Goal: Task Accomplishment & Management: Manage account settings

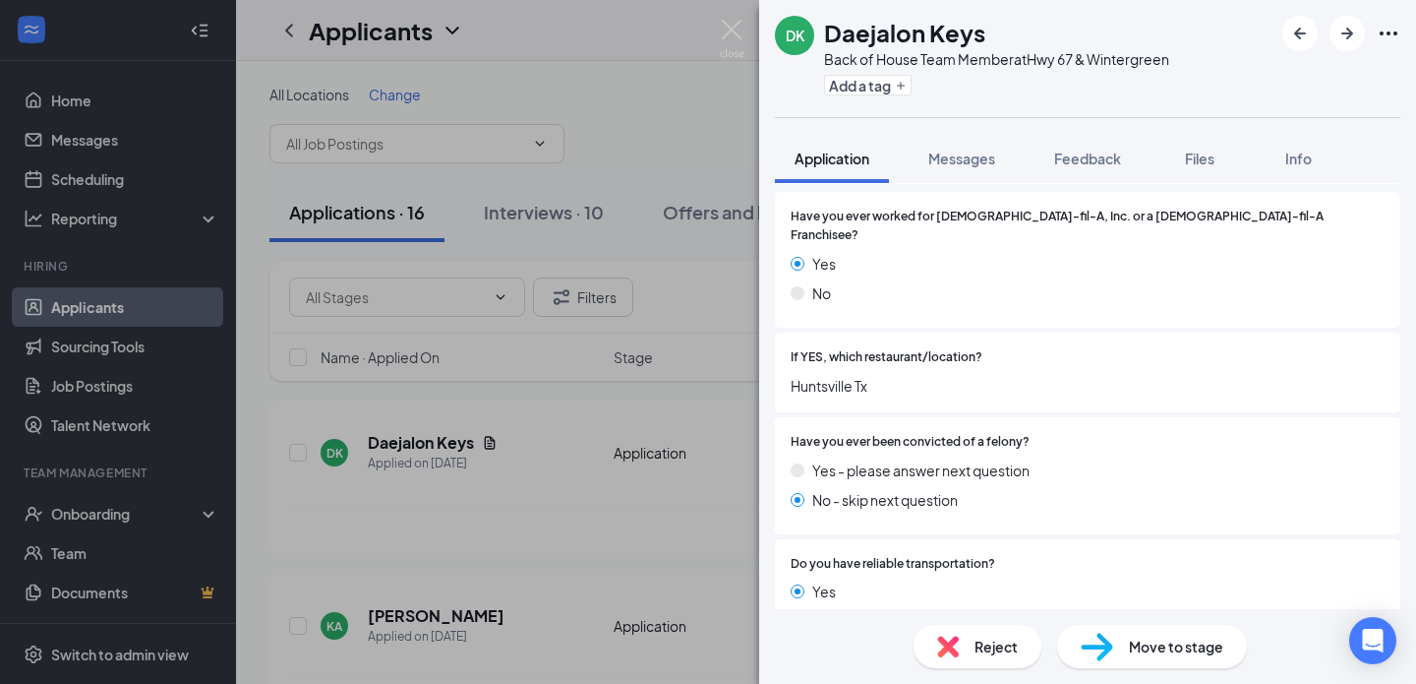
scroll to position [369, 0]
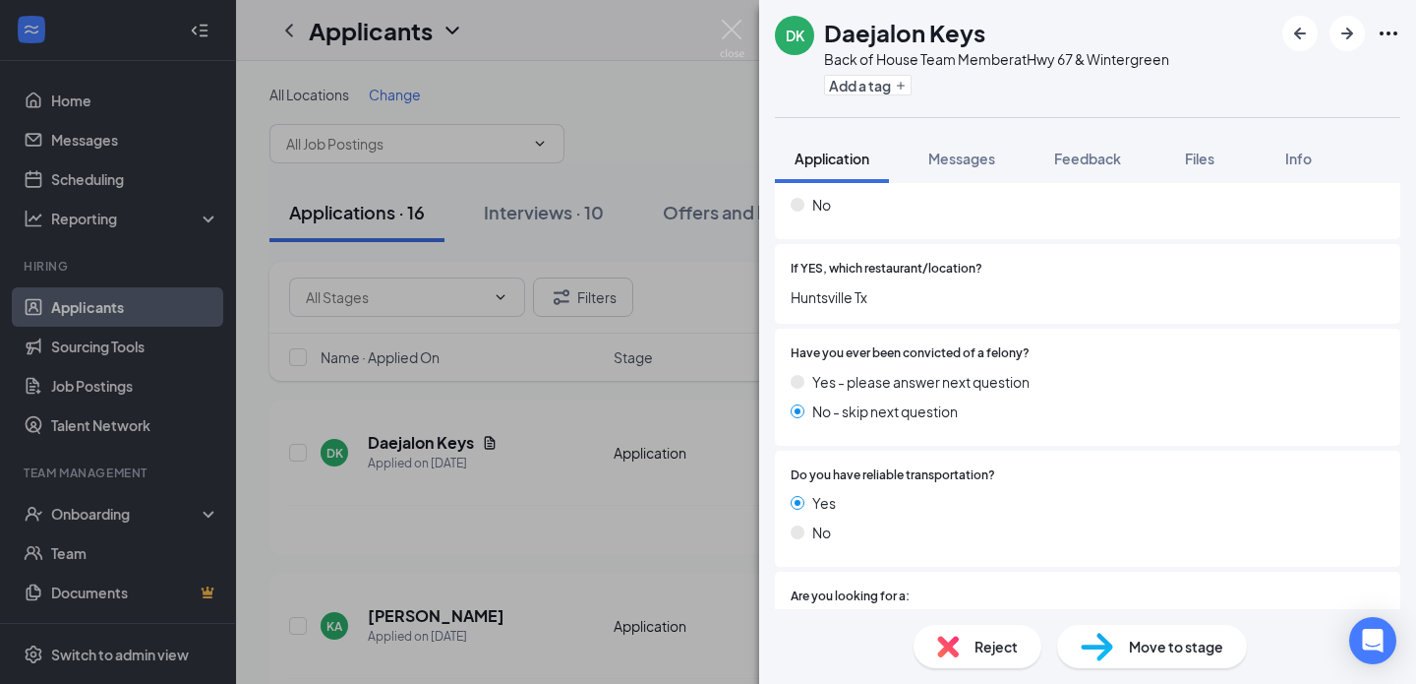
click at [1169, 629] on div "Move to stage" at bounding box center [1152, 646] width 190 height 43
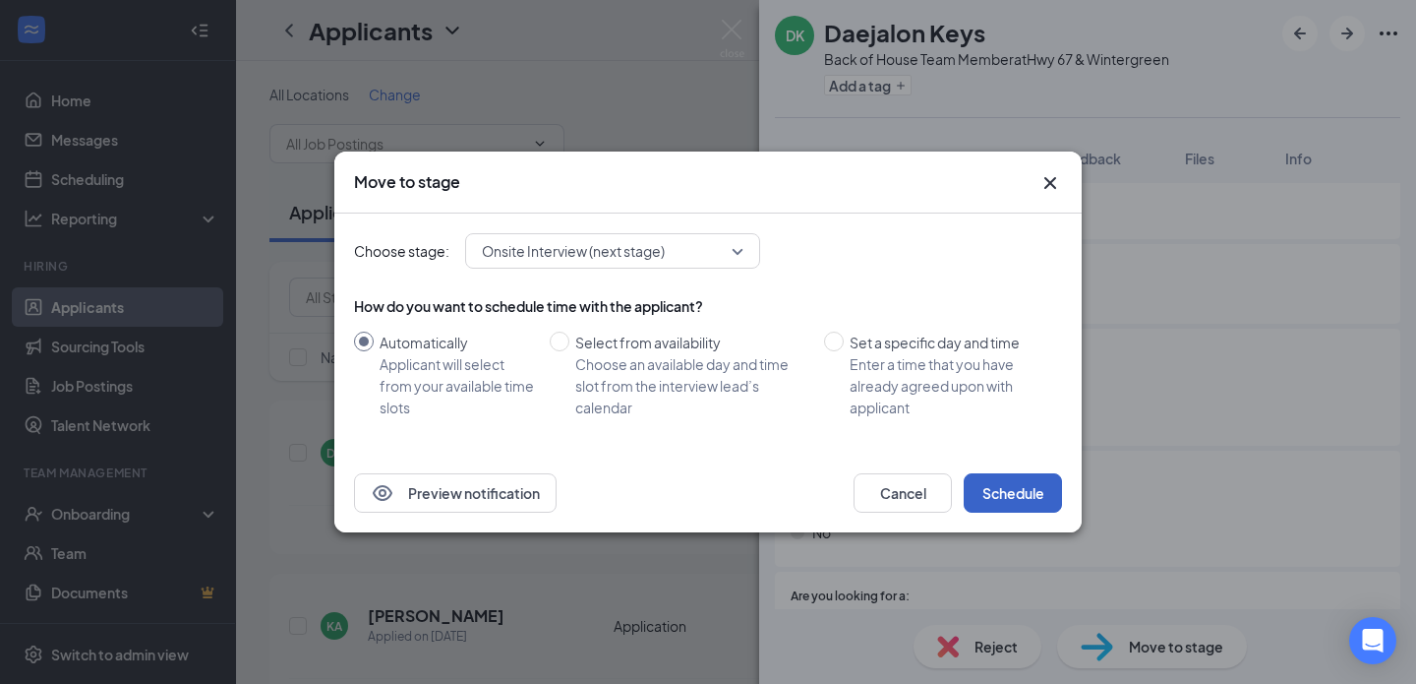
click at [1023, 495] on button "Schedule" at bounding box center [1013, 492] width 98 height 39
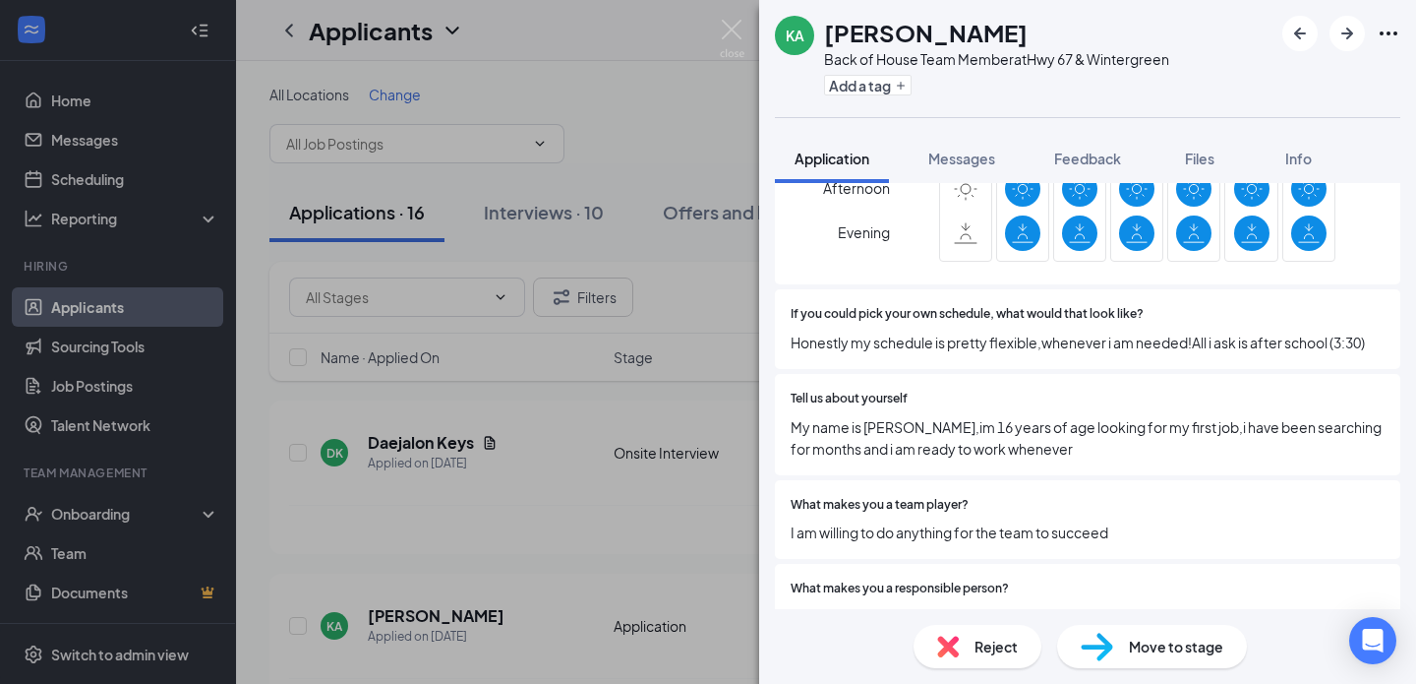
scroll to position [1165, 0]
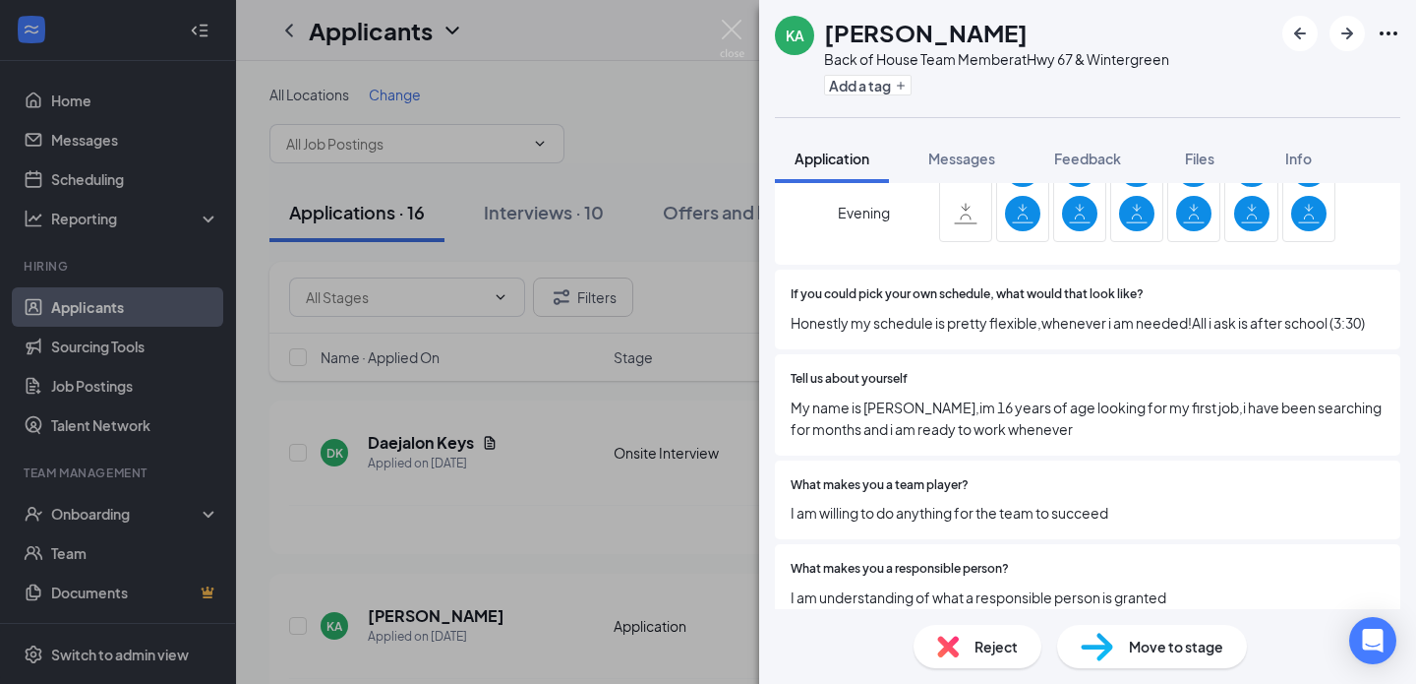
click at [974, 665] on div "Reject" at bounding box center [978, 646] width 128 height 43
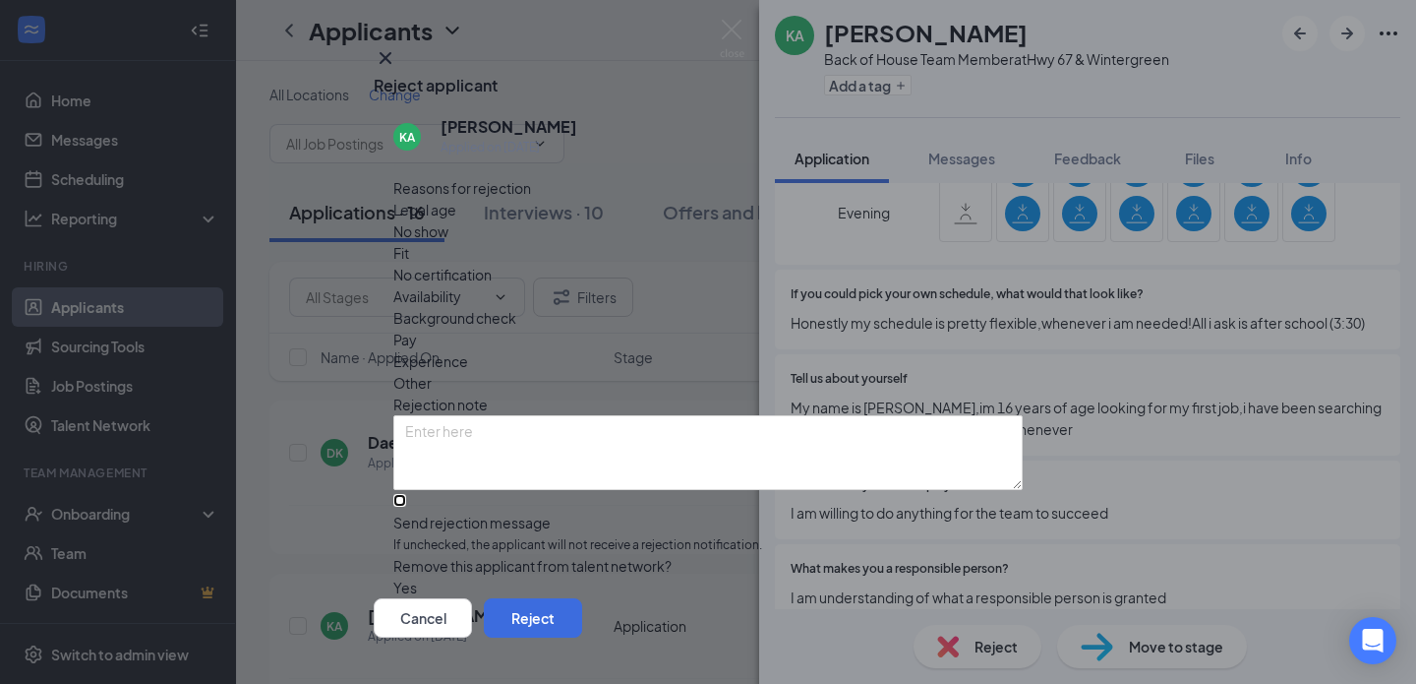
click at [406, 494] on input "Send rejection message If unchecked, the applicant will not receive a rejection…" at bounding box center [399, 500] width 13 height 13
checkbox input "true"
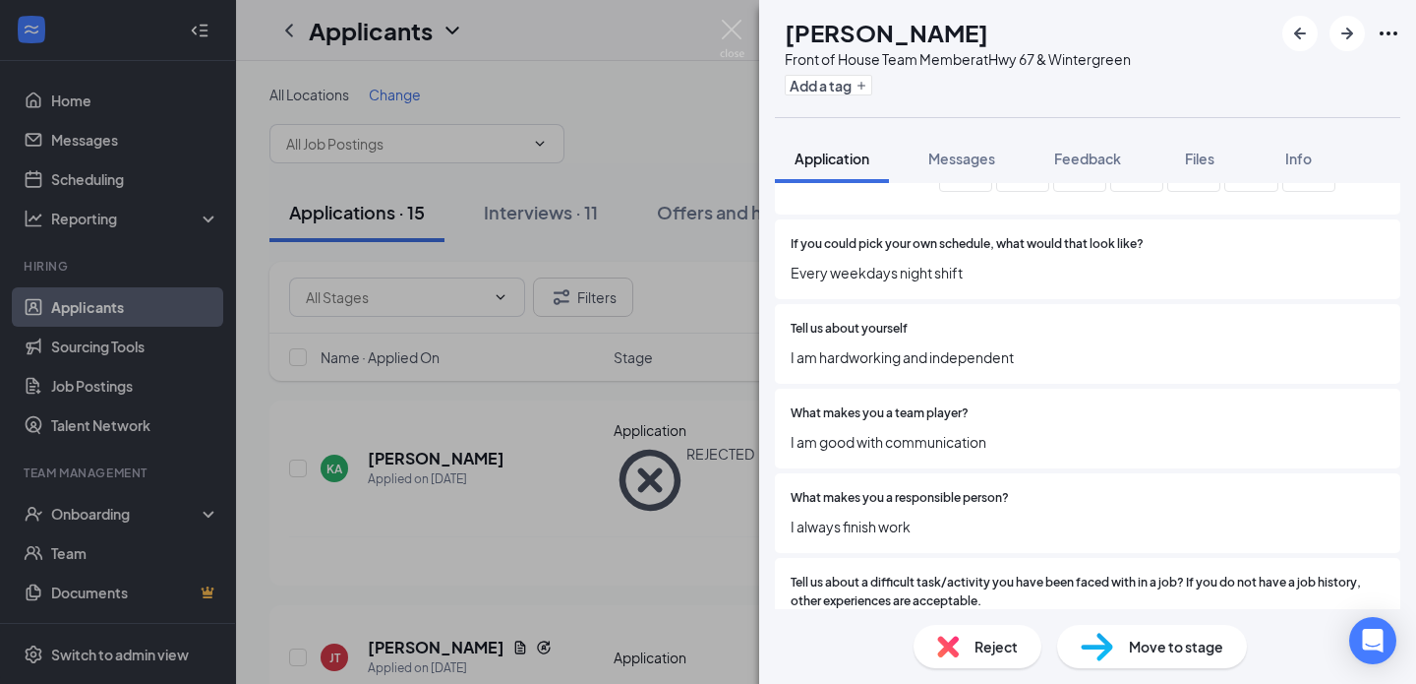
scroll to position [1078, 0]
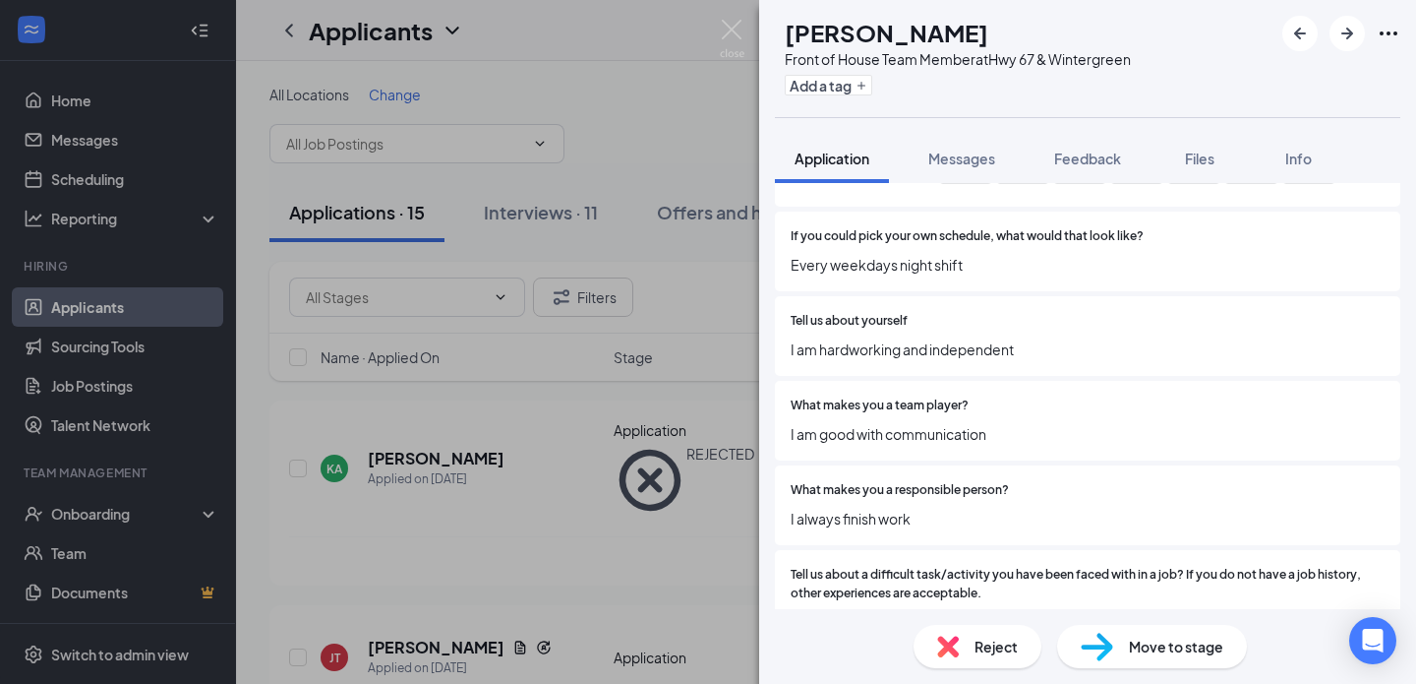
click at [953, 646] on img at bounding box center [948, 646] width 22 height 22
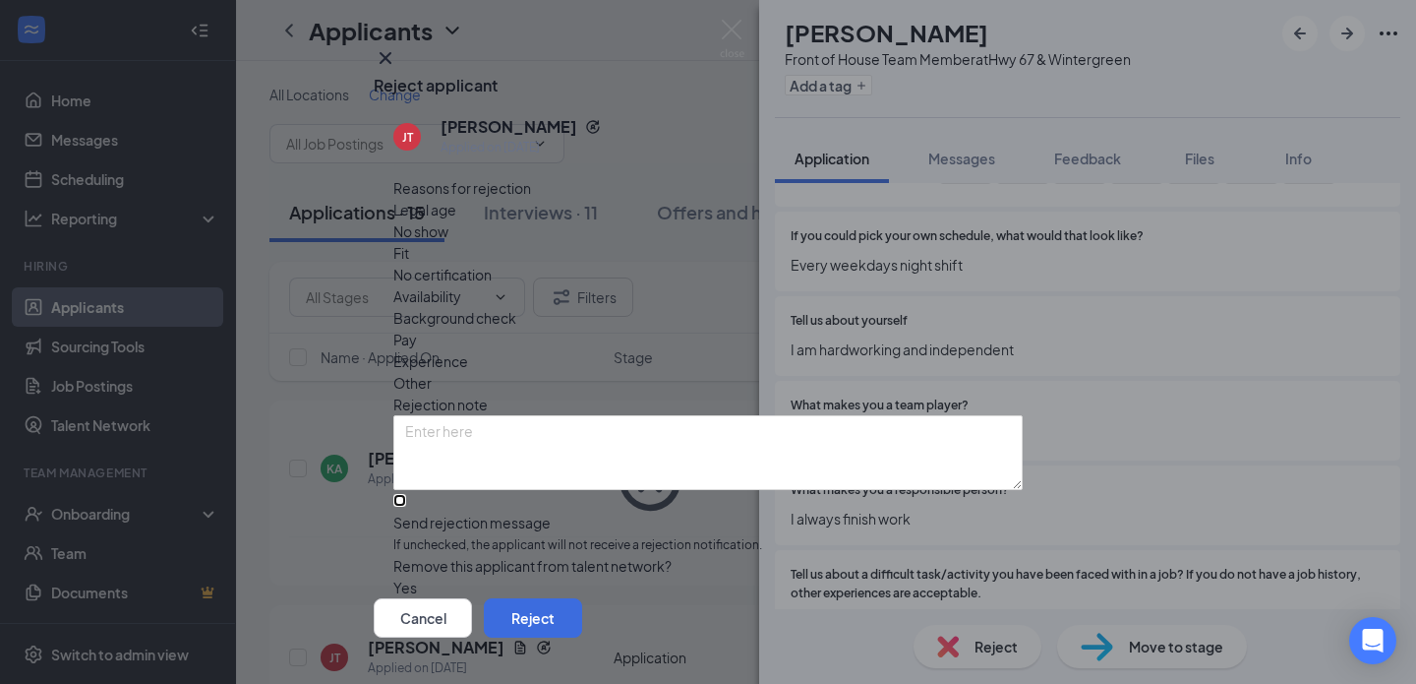
click at [406, 494] on input "Send rejection message If unchecked, the applicant will not receive a rejection…" at bounding box center [399, 500] width 13 height 13
checkbox input "true"
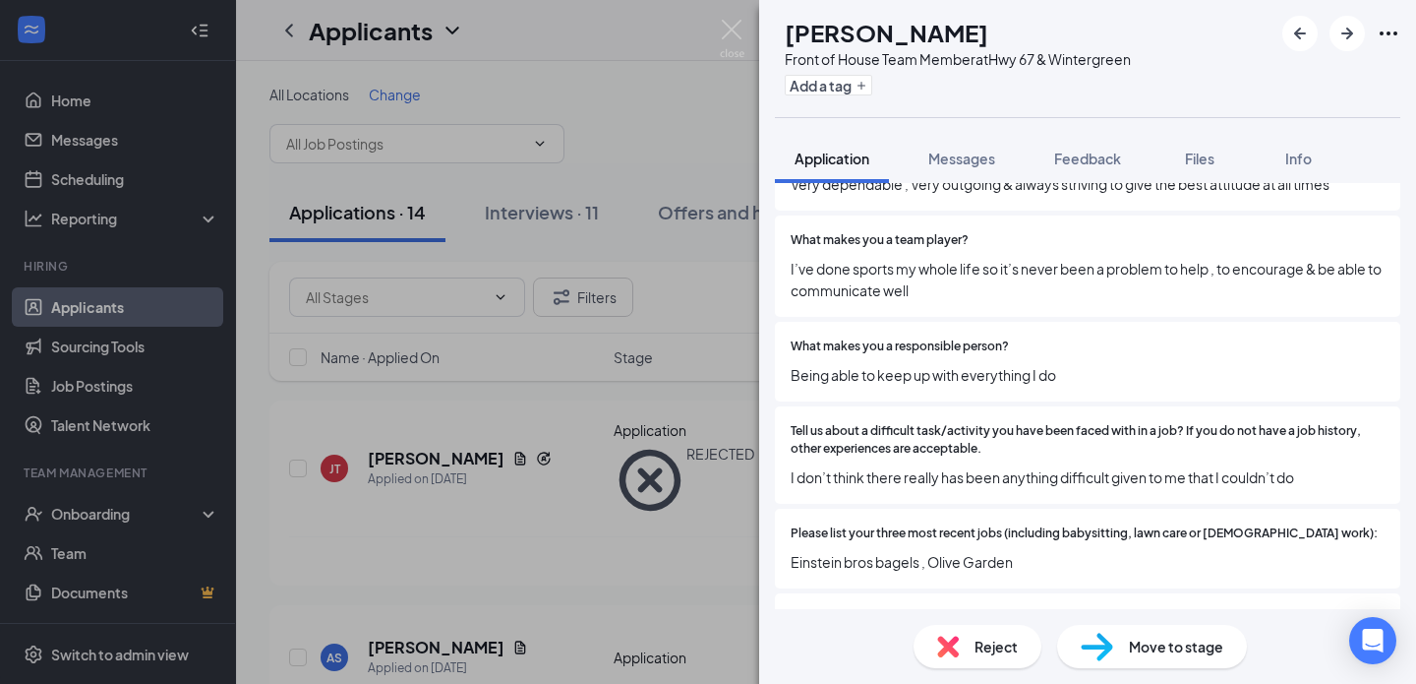
scroll to position [1319, 0]
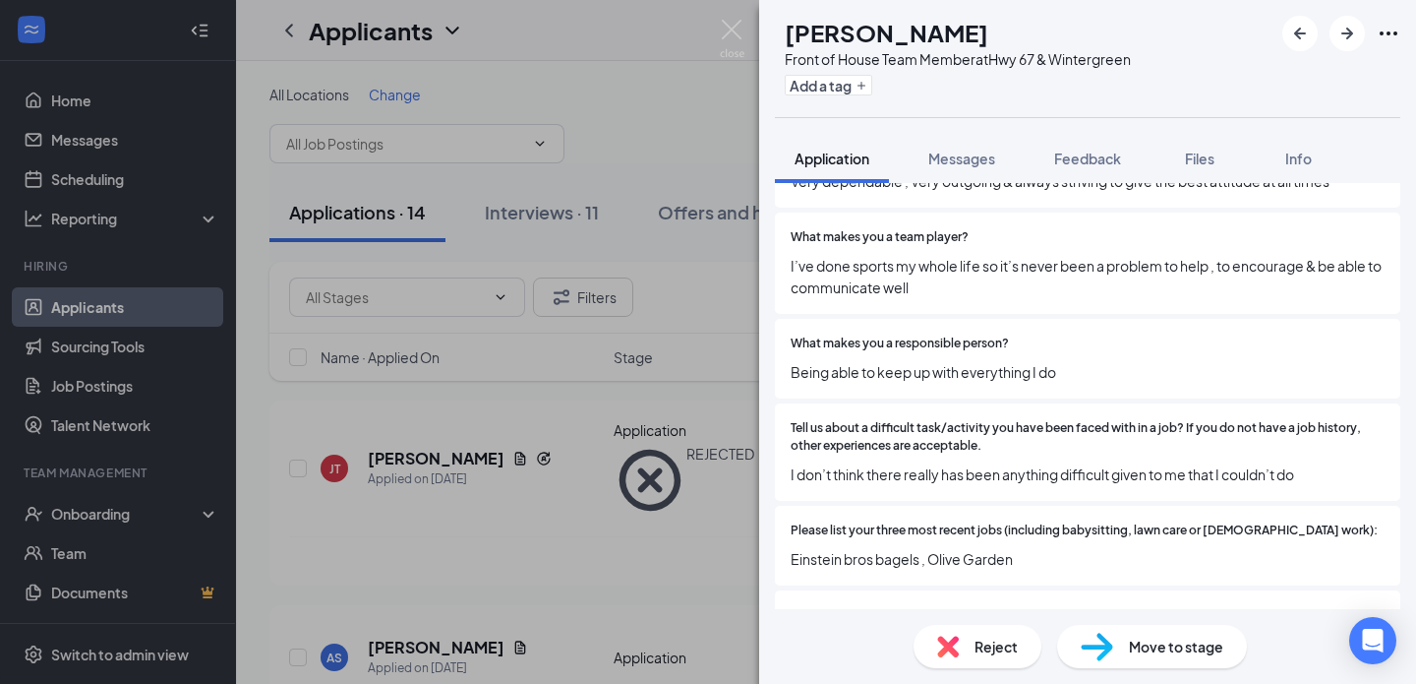
click at [971, 644] on div "Reject" at bounding box center [978, 646] width 128 height 43
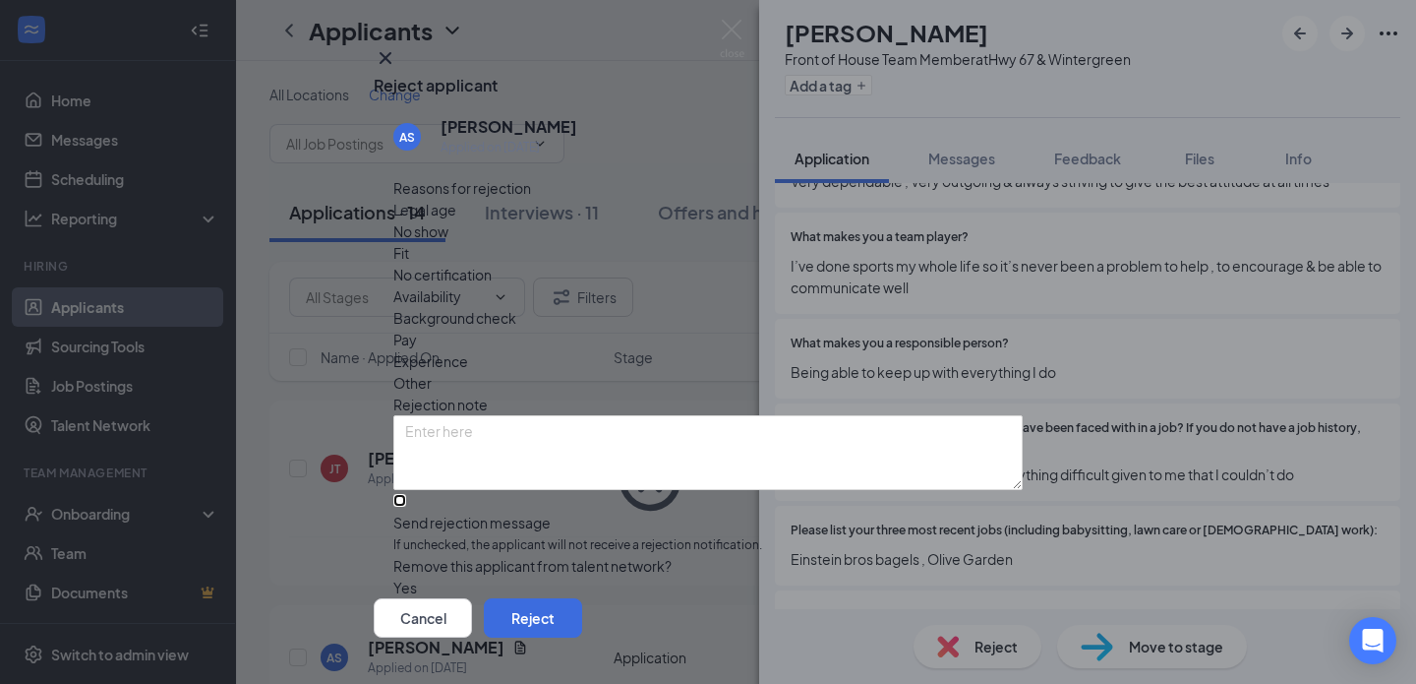
click at [406, 494] on input "Send rejection message If unchecked, the applicant will not receive a rejection…" at bounding box center [399, 500] width 13 height 13
checkbox input "true"
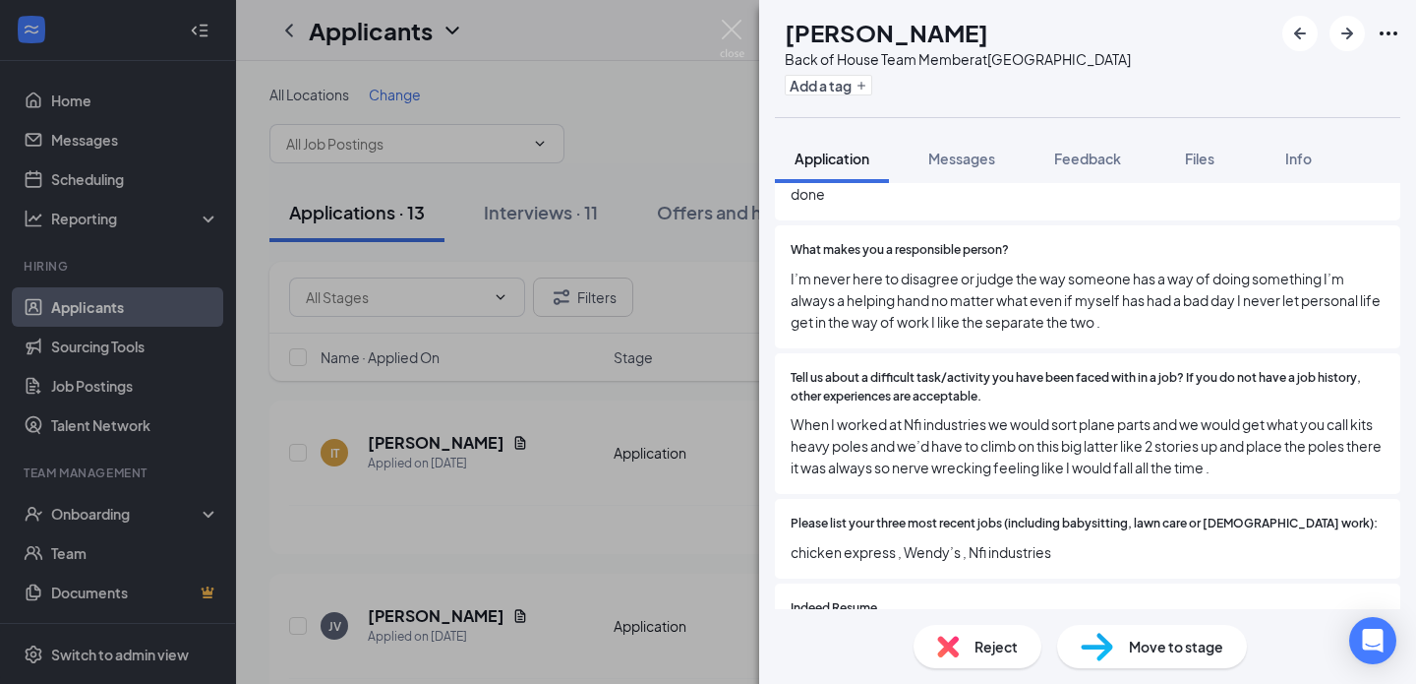
scroll to position [1373, 0]
click at [981, 650] on span "Reject" at bounding box center [996, 646] width 43 height 22
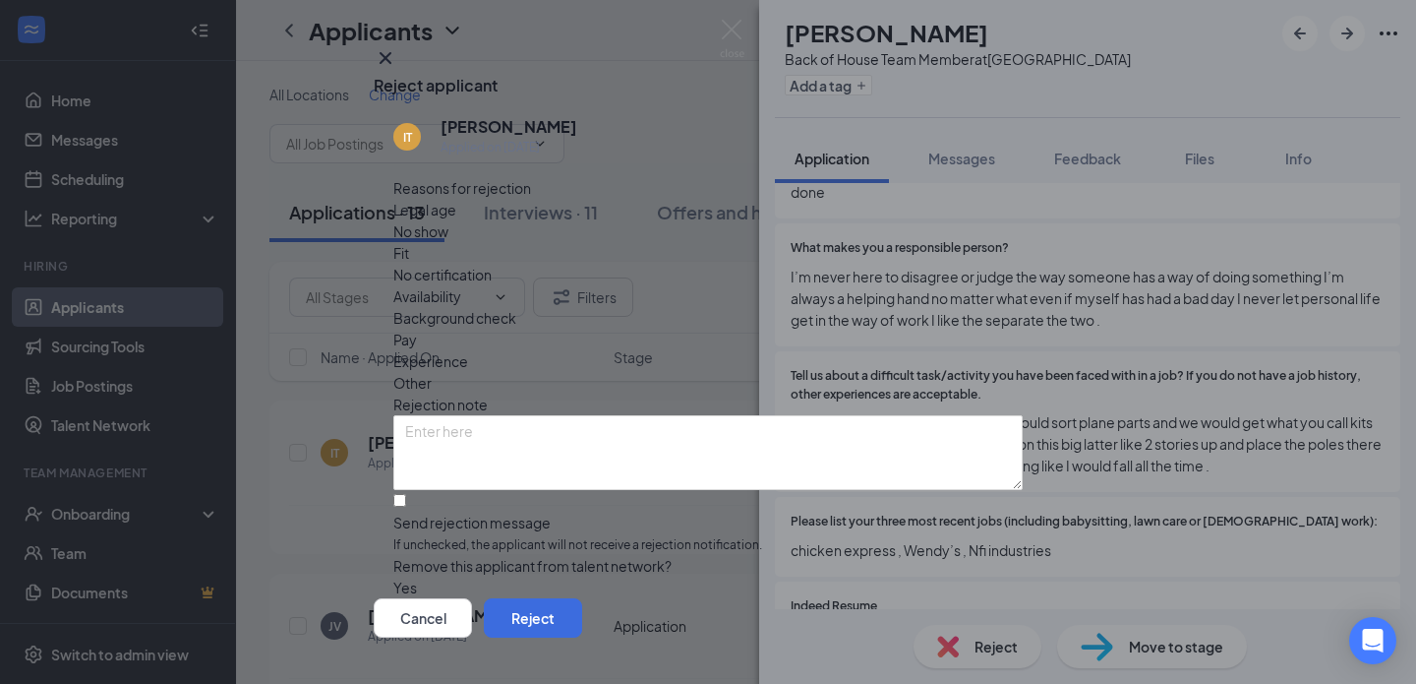
click at [858, 490] on div "Send rejection message If unchecked, the applicant will not receive a rejection…" at bounding box center [708, 522] width 630 height 65
click at [406, 494] on input "Send rejection message If unchecked, the applicant will not receive a rejection…" at bounding box center [399, 500] width 13 height 13
checkbox input "true"
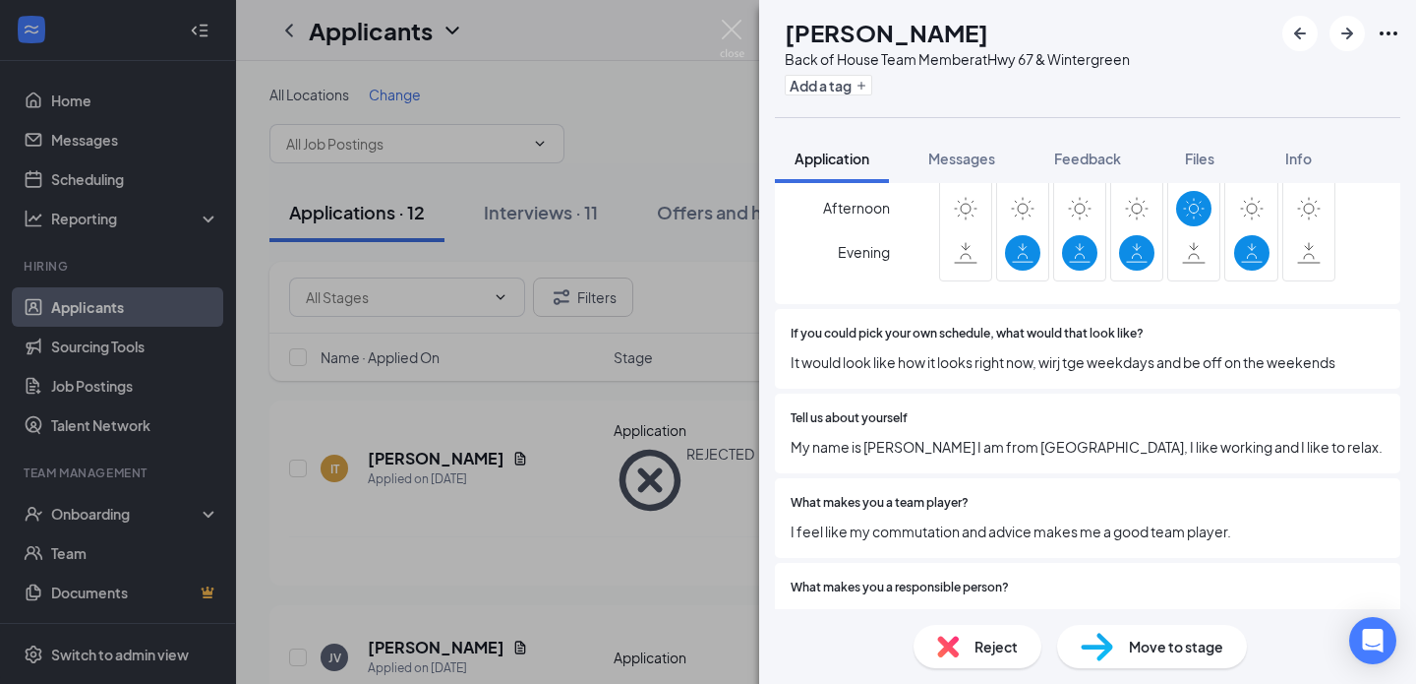
scroll to position [934, 0]
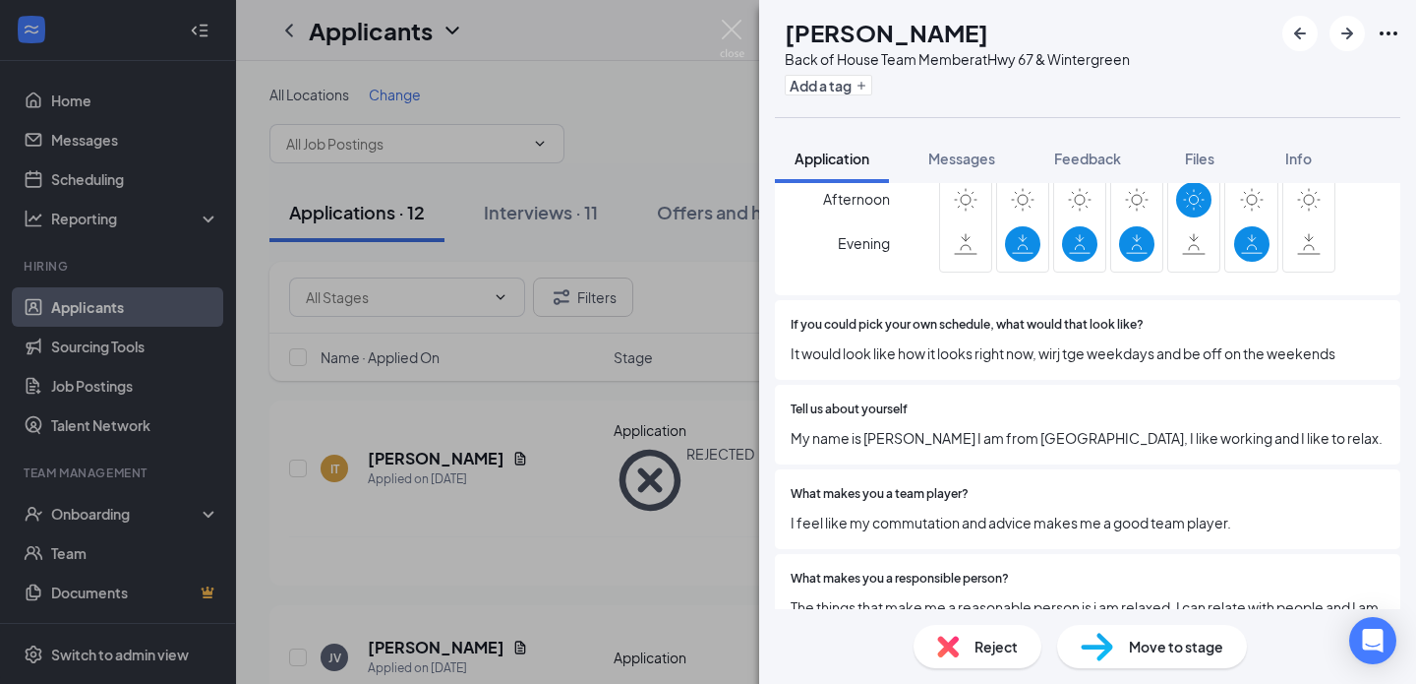
click at [1003, 634] on div "Reject" at bounding box center [978, 646] width 128 height 43
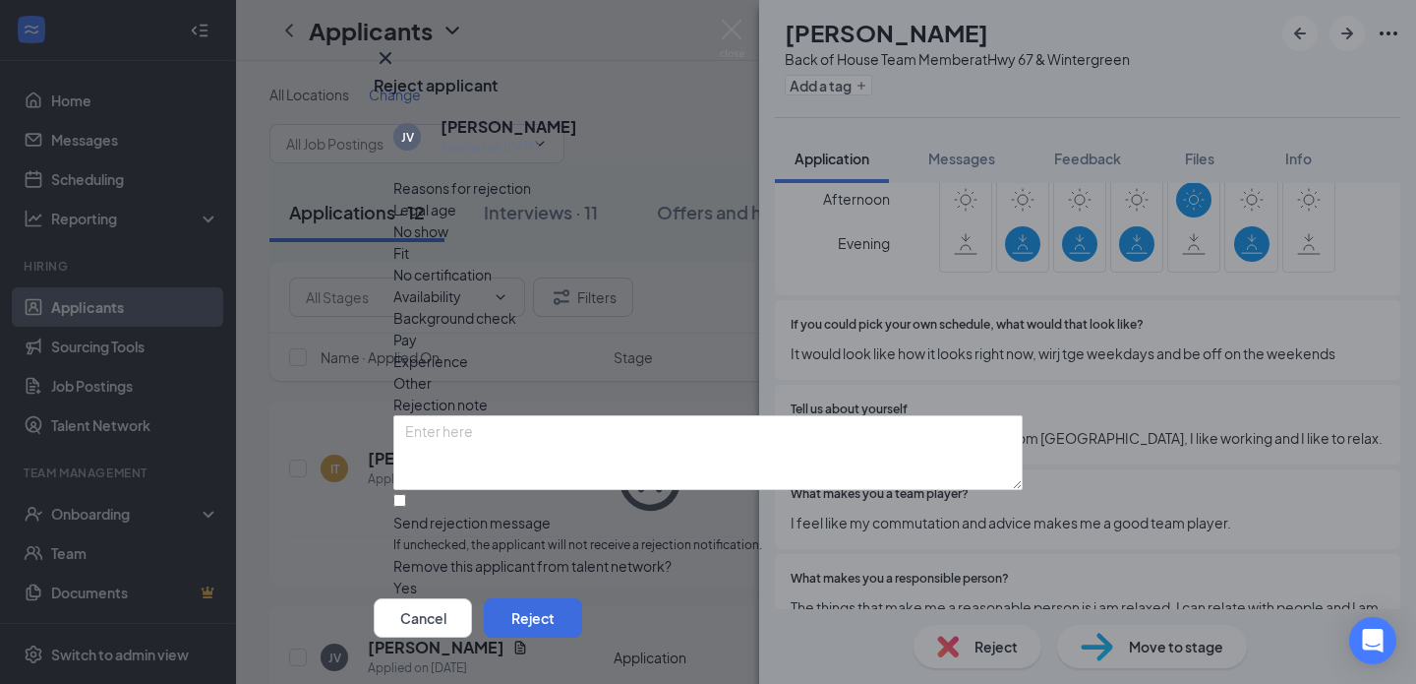
click at [406, 494] on input "Send rejection message If unchecked, the applicant will not receive a rejection…" at bounding box center [399, 500] width 13 height 13
checkbox input "true"
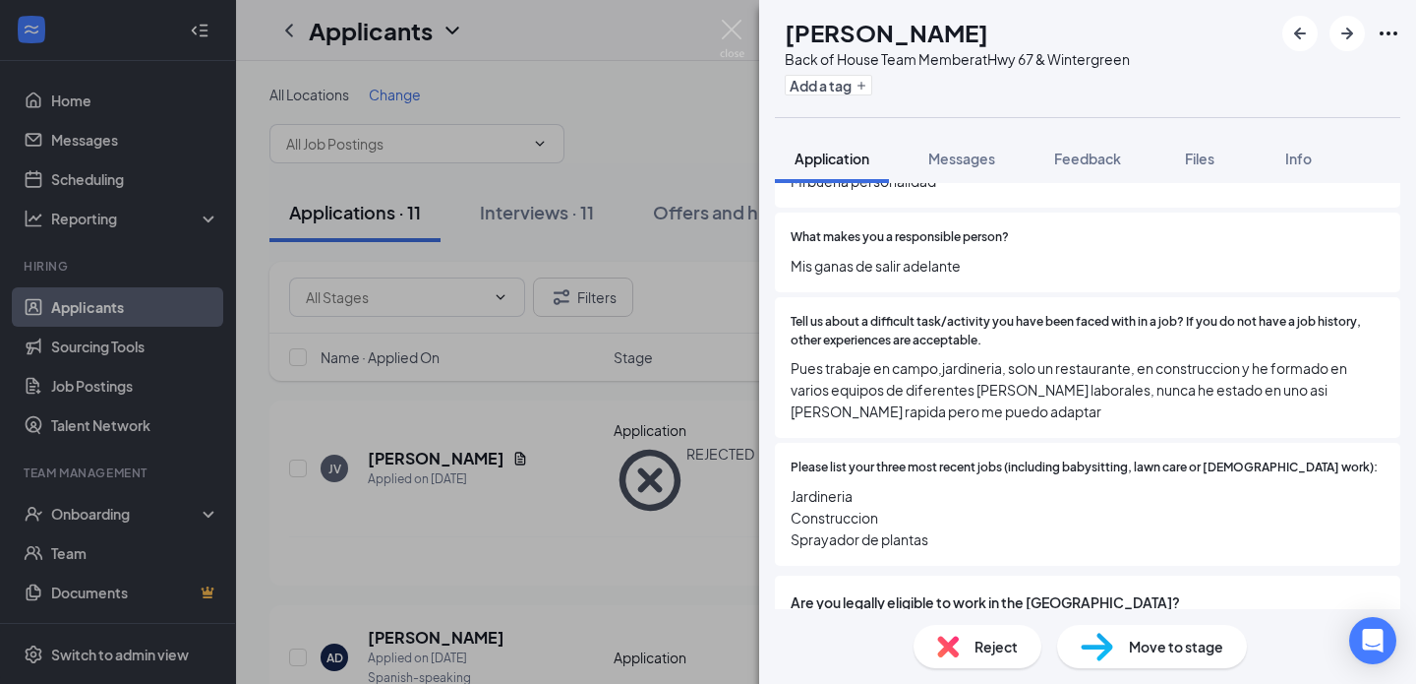
scroll to position [1317, 0]
click at [1113, 645] on div "Move to stage" at bounding box center [1152, 646] width 190 height 43
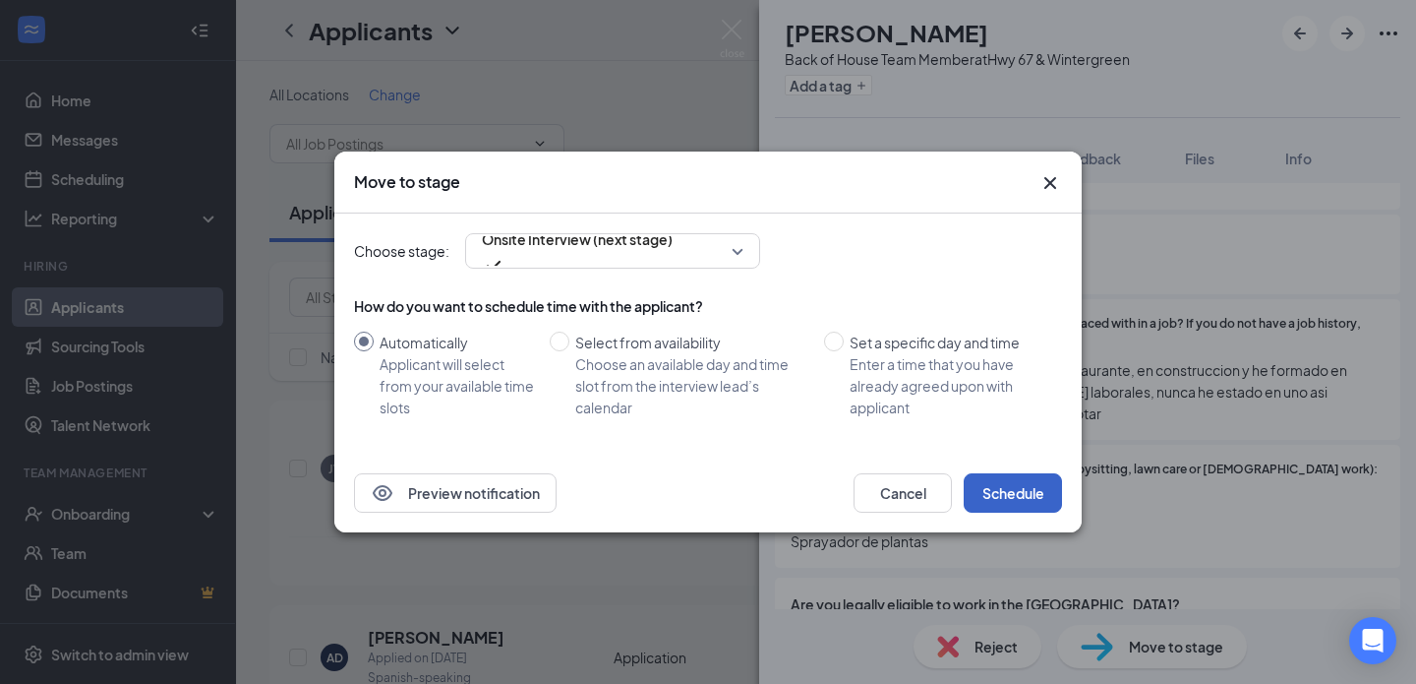
click at [1000, 489] on button "Schedule" at bounding box center [1013, 492] width 98 height 39
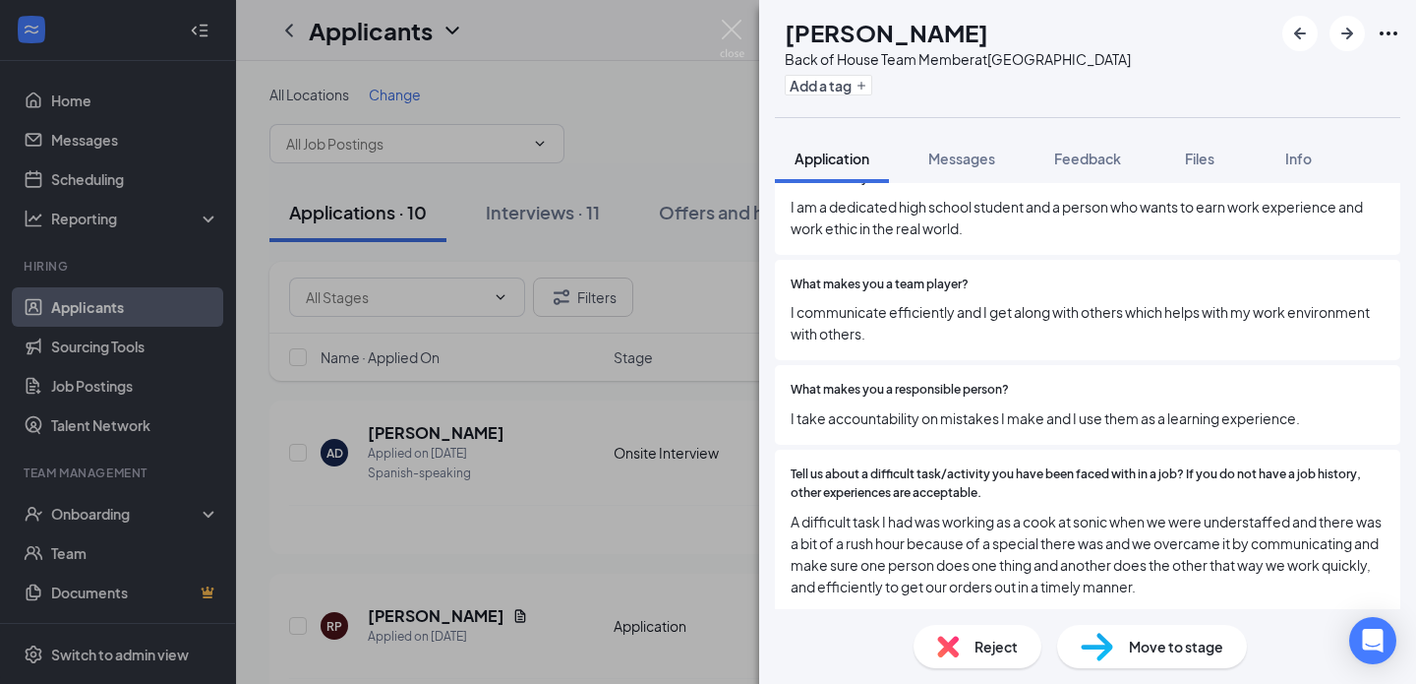
scroll to position [1367, 0]
click at [962, 629] on div "Reject" at bounding box center [978, 646] width 128 height 43
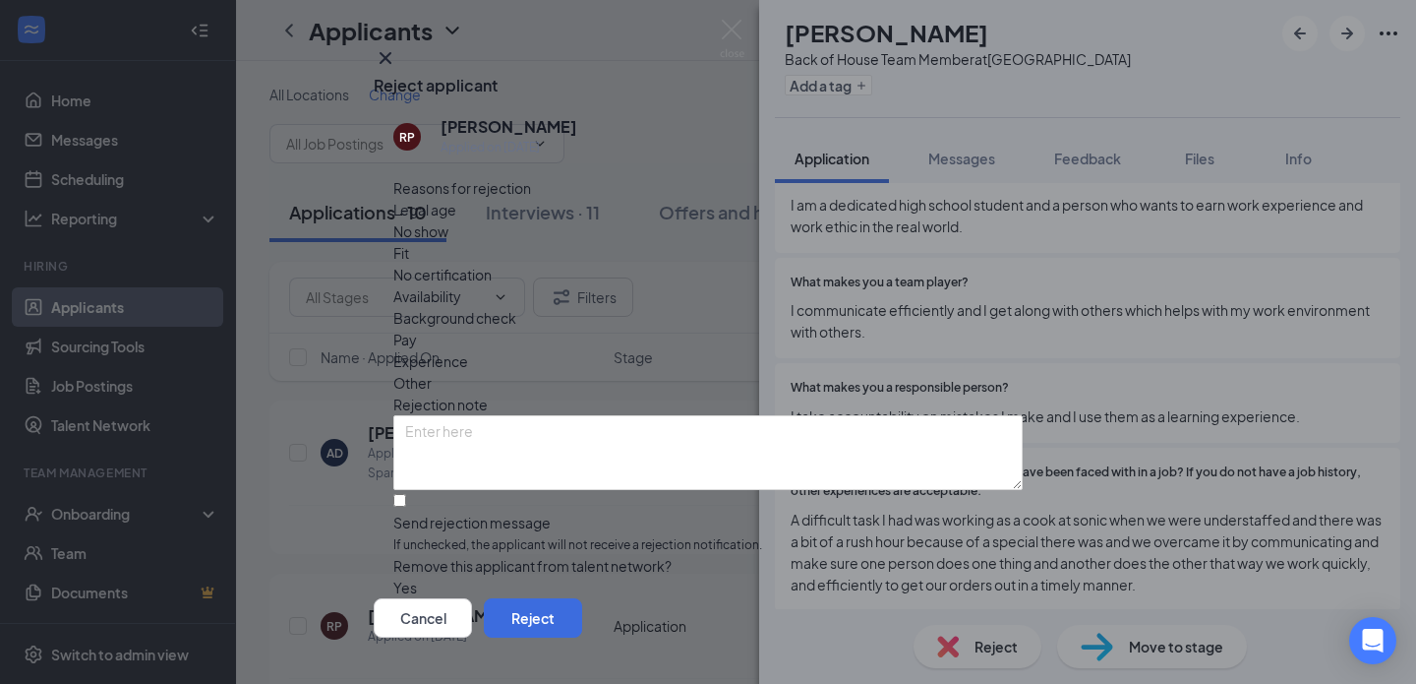
click at [734, 494] on div "Reasons for rejection Legal age No show Fit No certification Availability Backg…" at bounding box center [708, 387] width 630 height 421
click at [406, 494] on input "Send rejection message If unchecked, the applicant will not receive a rejection…" at bounding box center [399, 500] width 13 height 13
checkbox input "true"
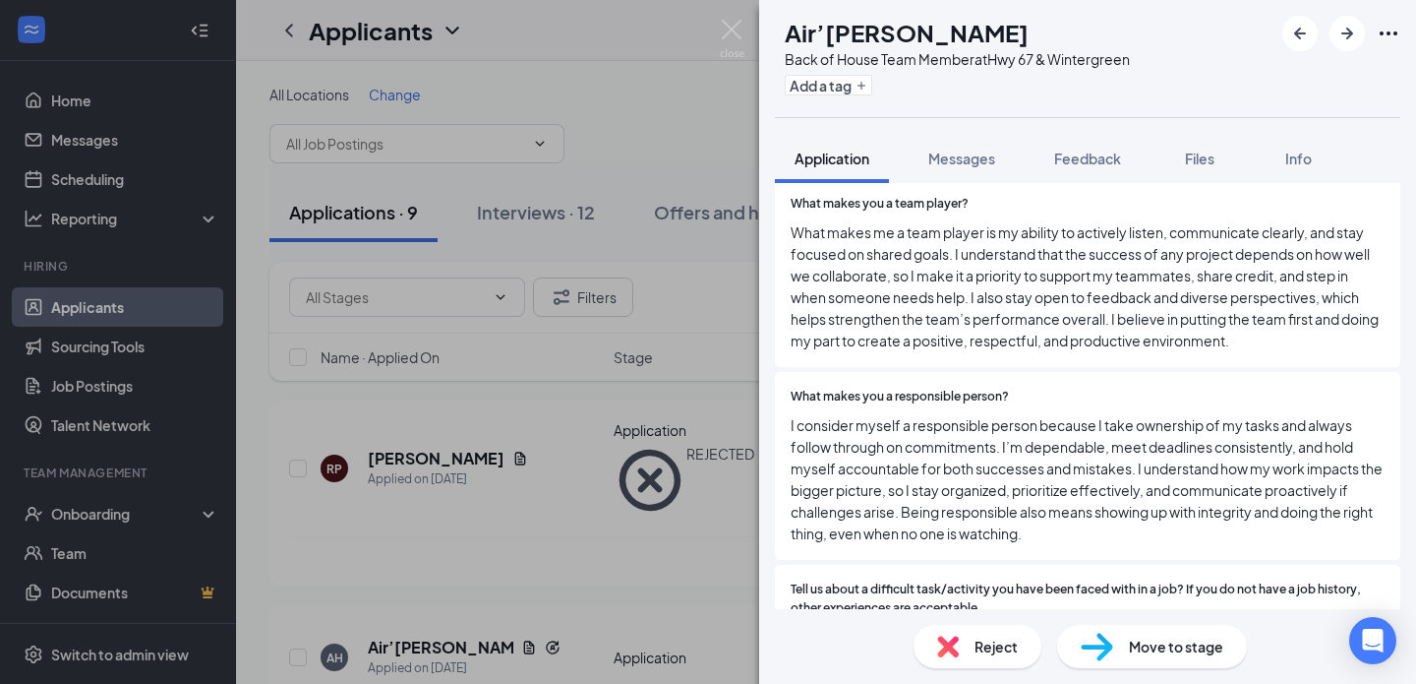
scroll to position [1383, 0]
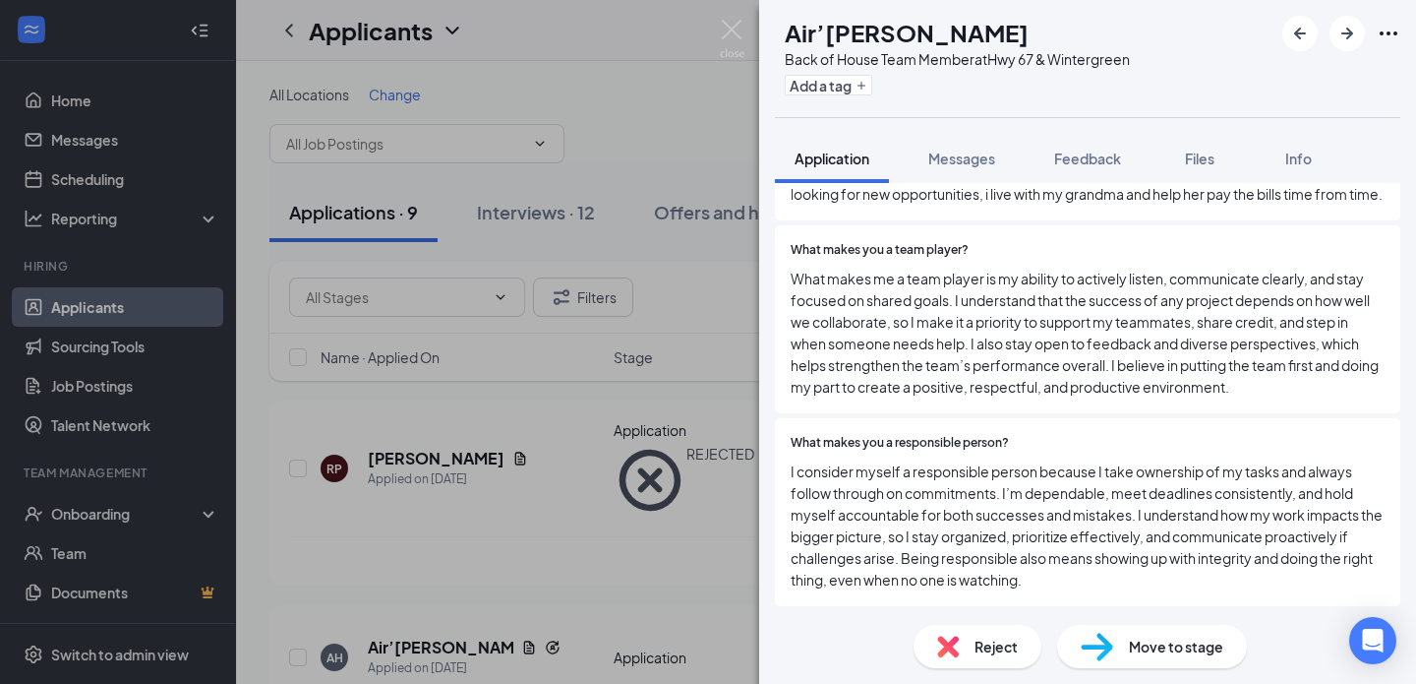
click at [968, 648] on div "Reject" at bounding box center [978, 646] width 128 height 43
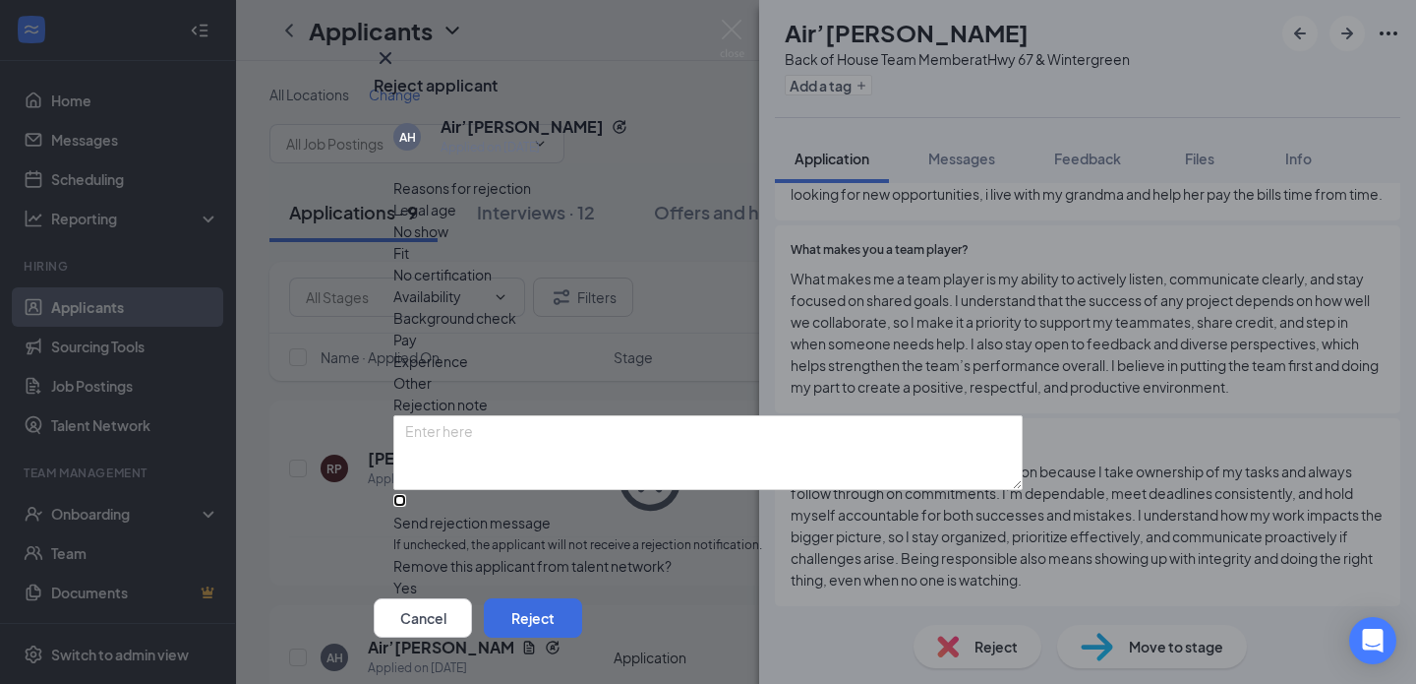
click at [406, 494] on input "Send rejection message If unchecked, the applicant will not receive a rejection…" at bounding box center [399, 500] width 13 height 13
checkbox input "true"
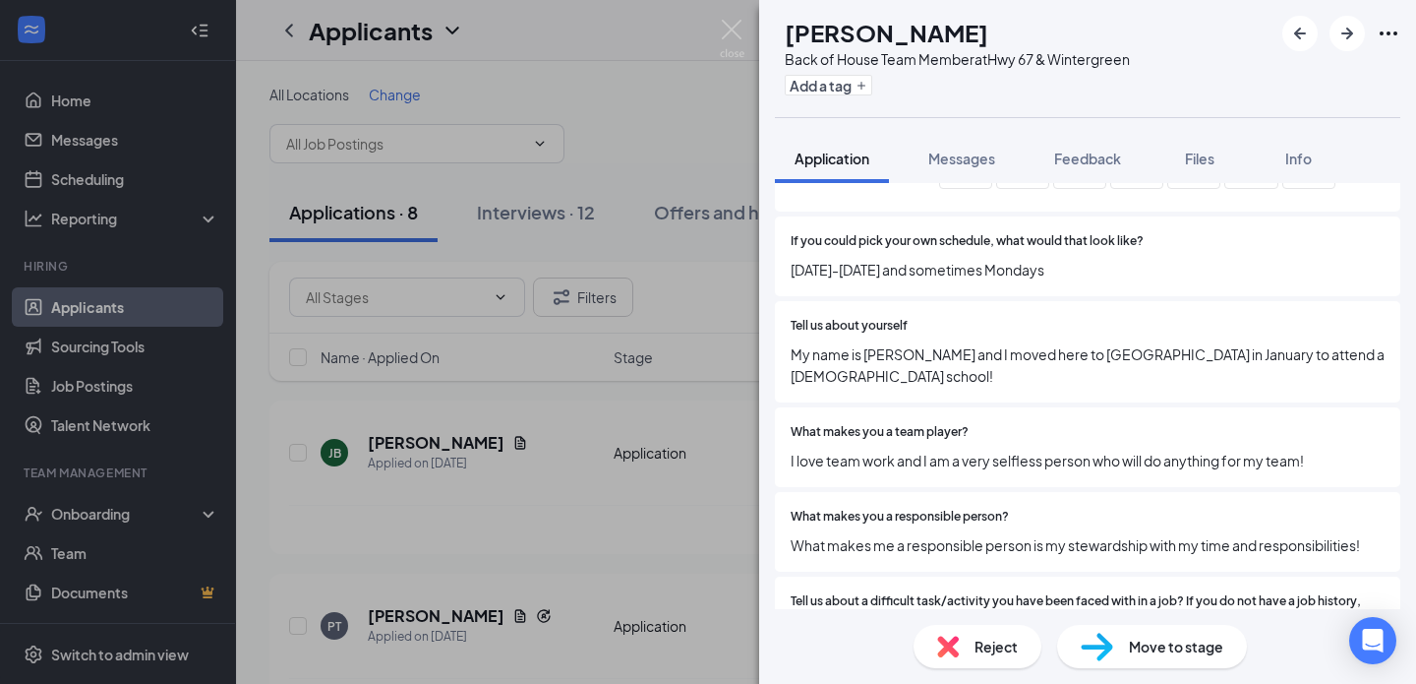
scroll to position [1022, 0]
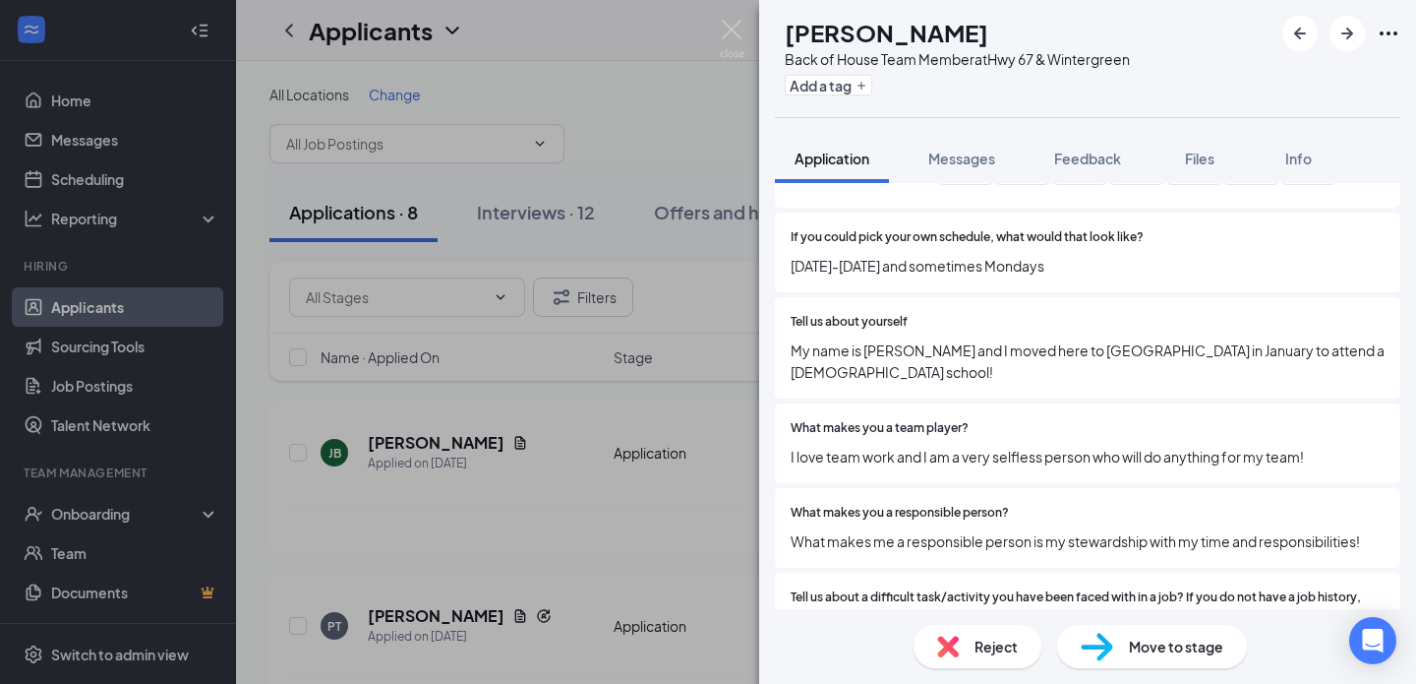
click at [947, 644] on img at bounding box center [948, 646] width 22 height 22
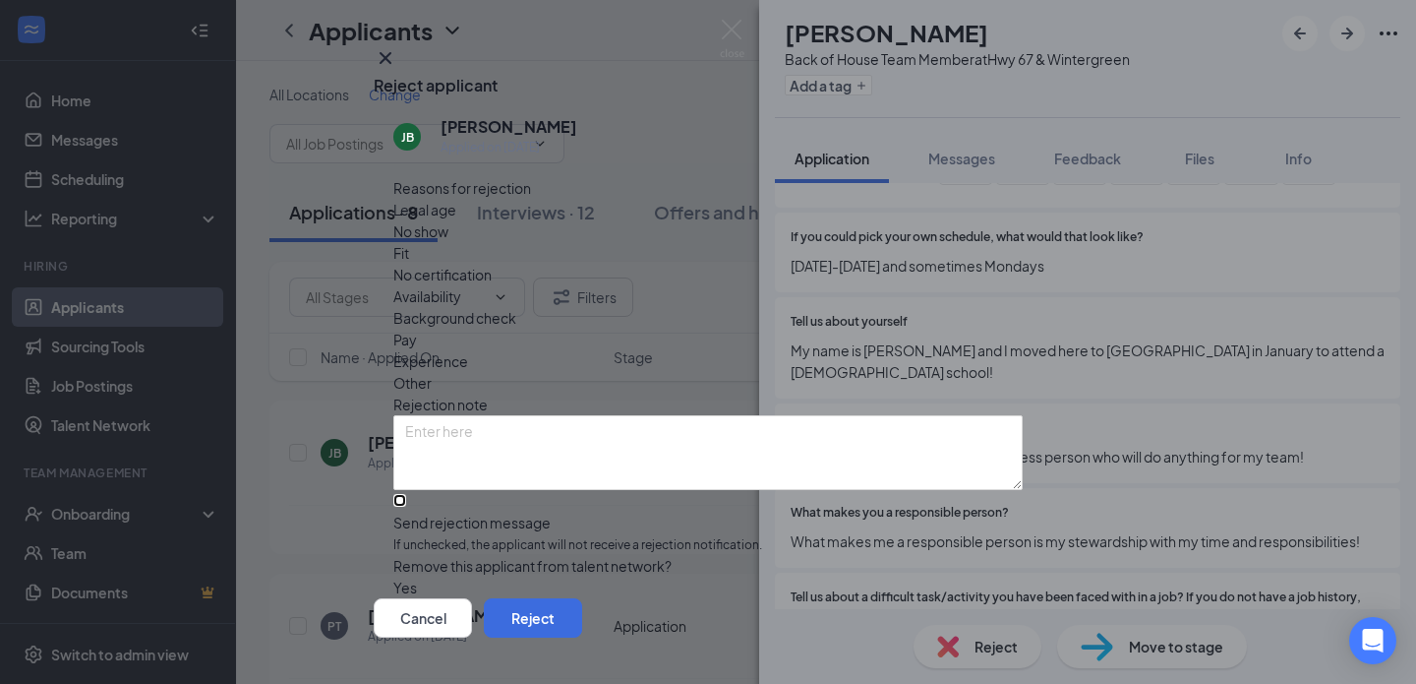
click at [406, 494] on input "Send rejection message If unchecked, the applicant will not receive a rejection…" at bounding box center [399, 500] width 13 height 13
checkbox input "true"
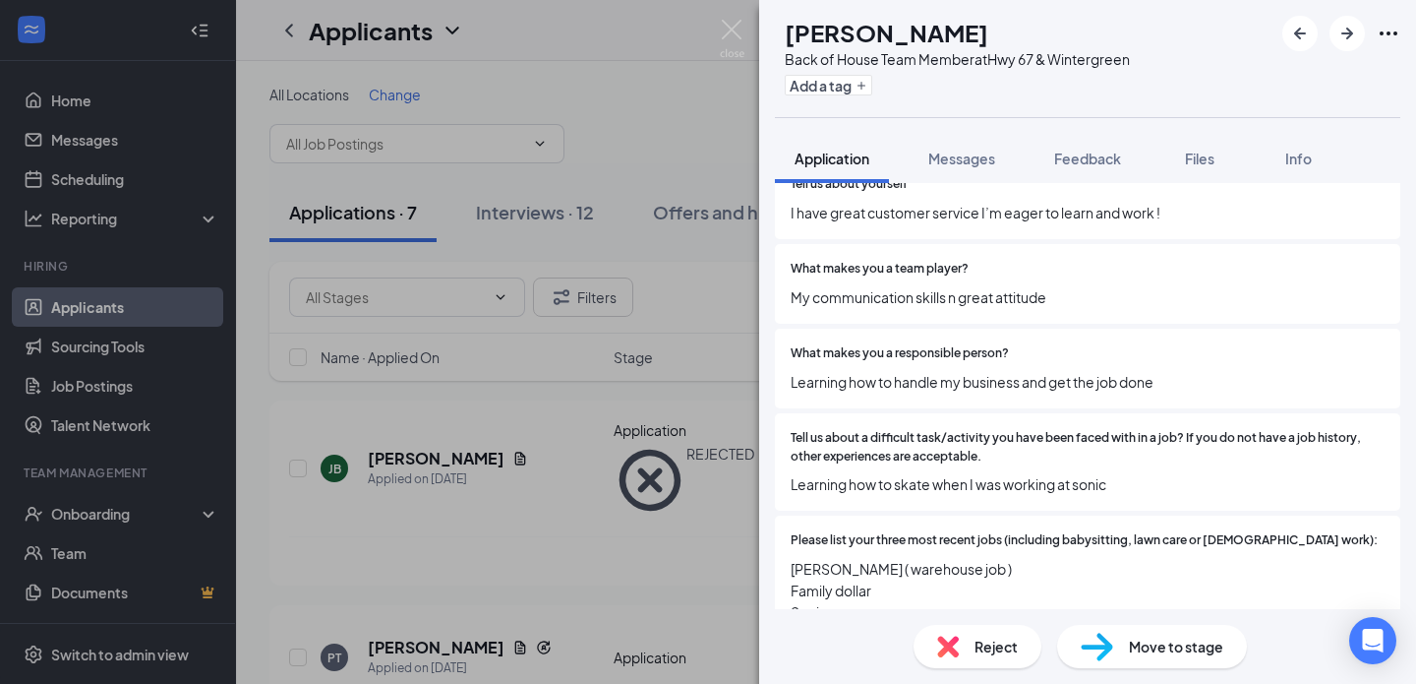
scroll to position [1223, 0]
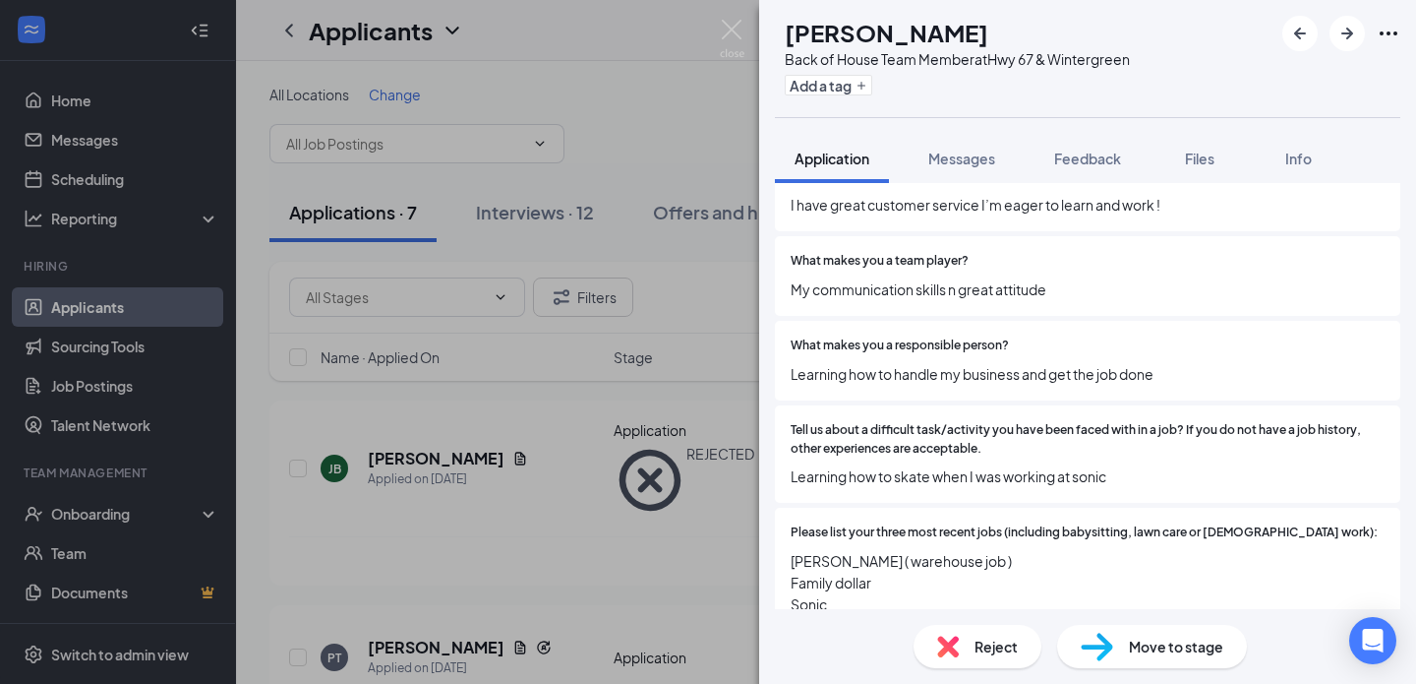
click at [980, 649] on span "Reject" at bounding box center [996, 646] width 43 height 22
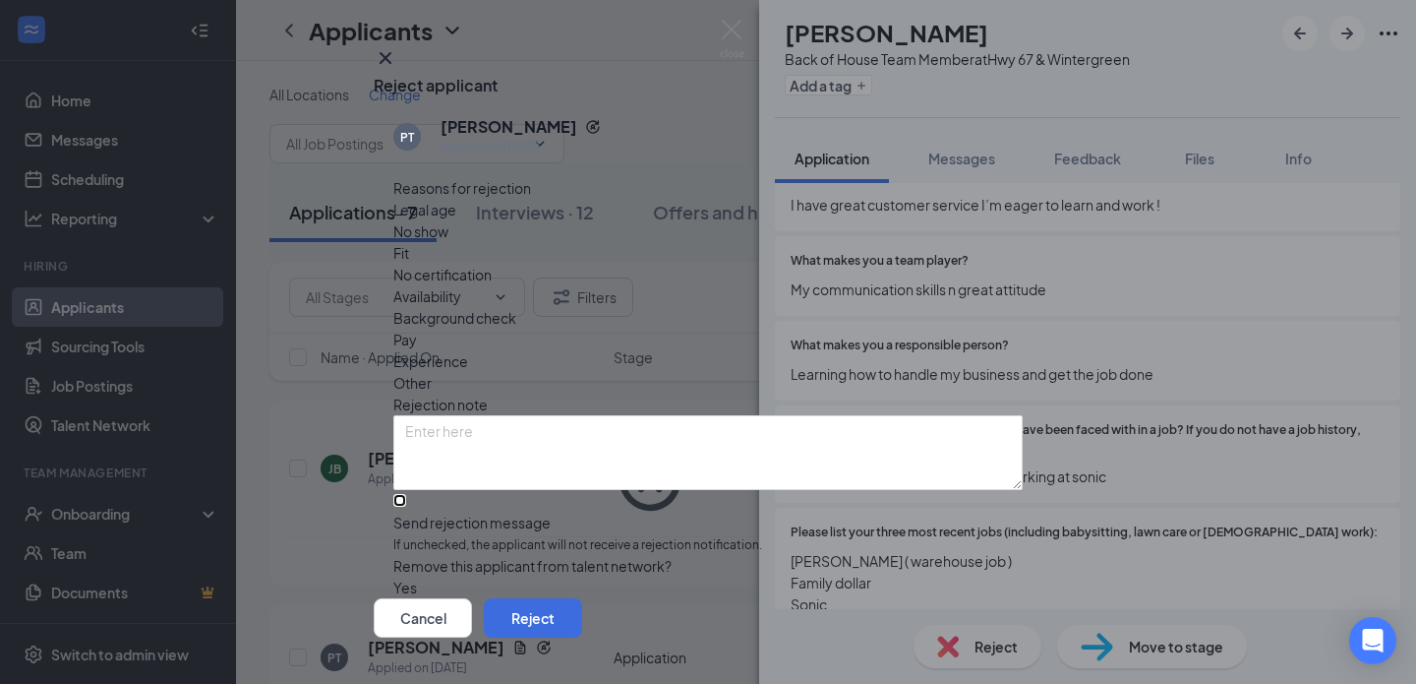
click at [406, 494] on input "Send rejection message If unchecked, the applicant will not receive a rejection…" at bounding box center [399, 500] width 13 height 13
checkbox input "true"
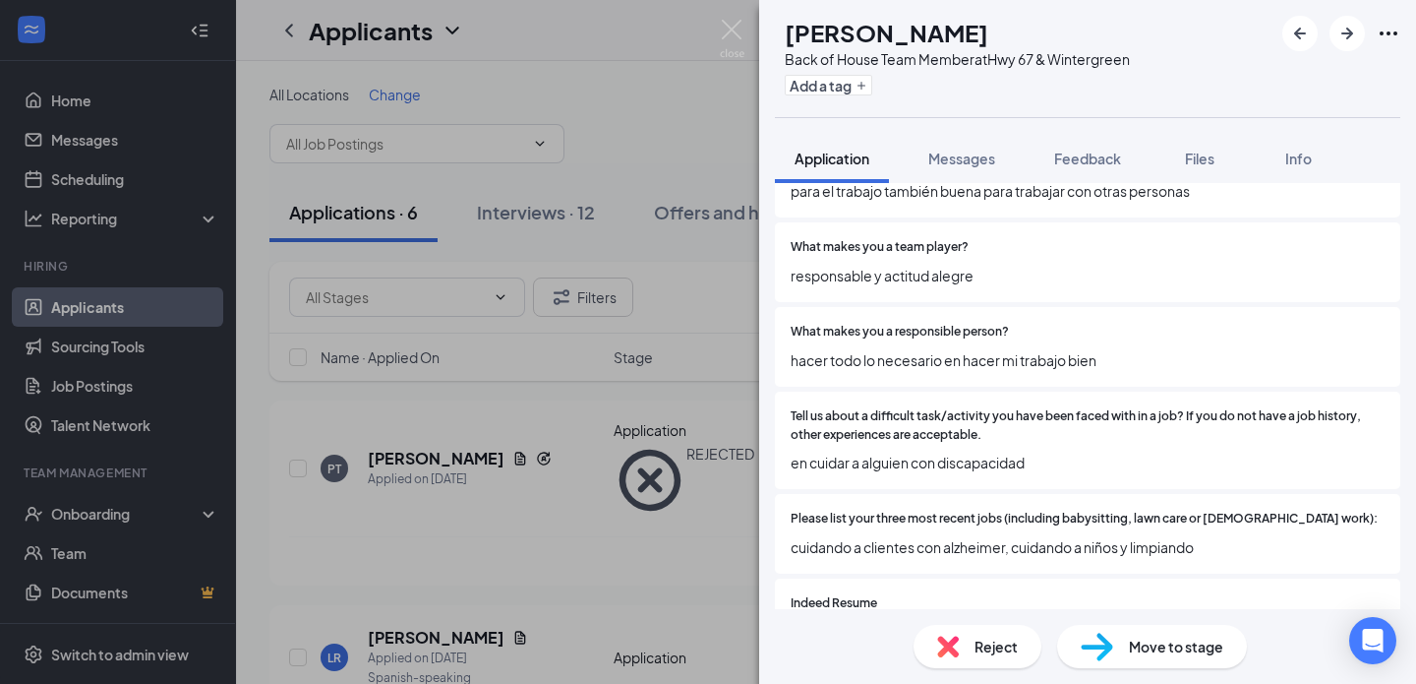
scroll to position [1214, 0]
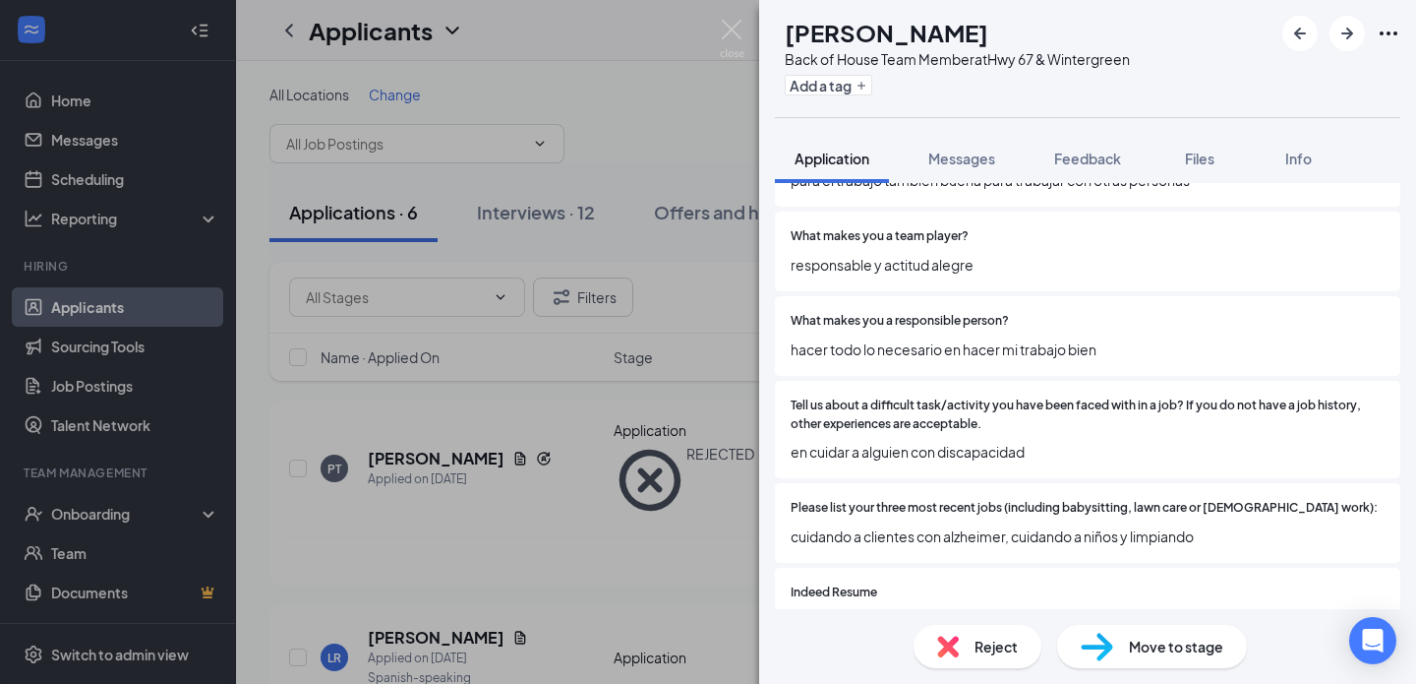
click at [975, 662] on div "Reject" at bounding box center [978, 646] width 128 height 43
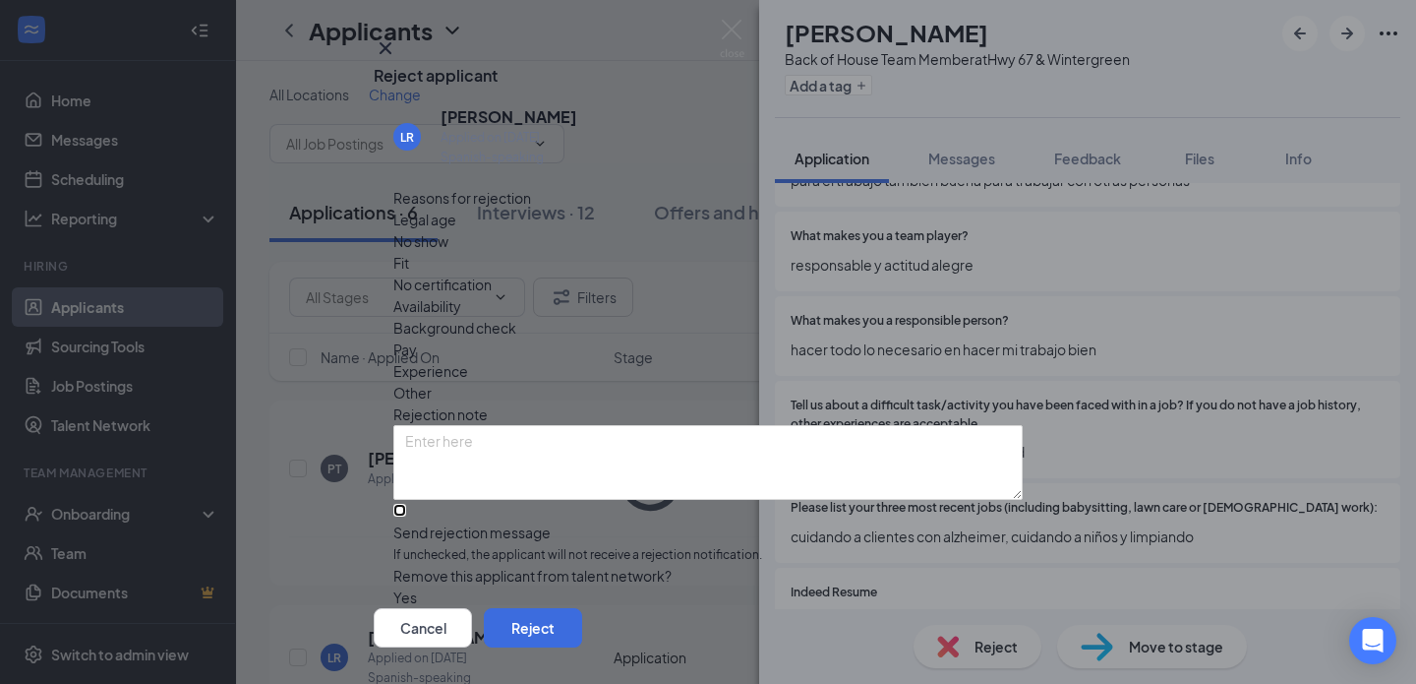
click at [406, 504] on input "Send rejection message If unchecked, the applicant will not receive a rejection…" at bounding box center [399, 510] width 13 height 13
checkbox input "true"
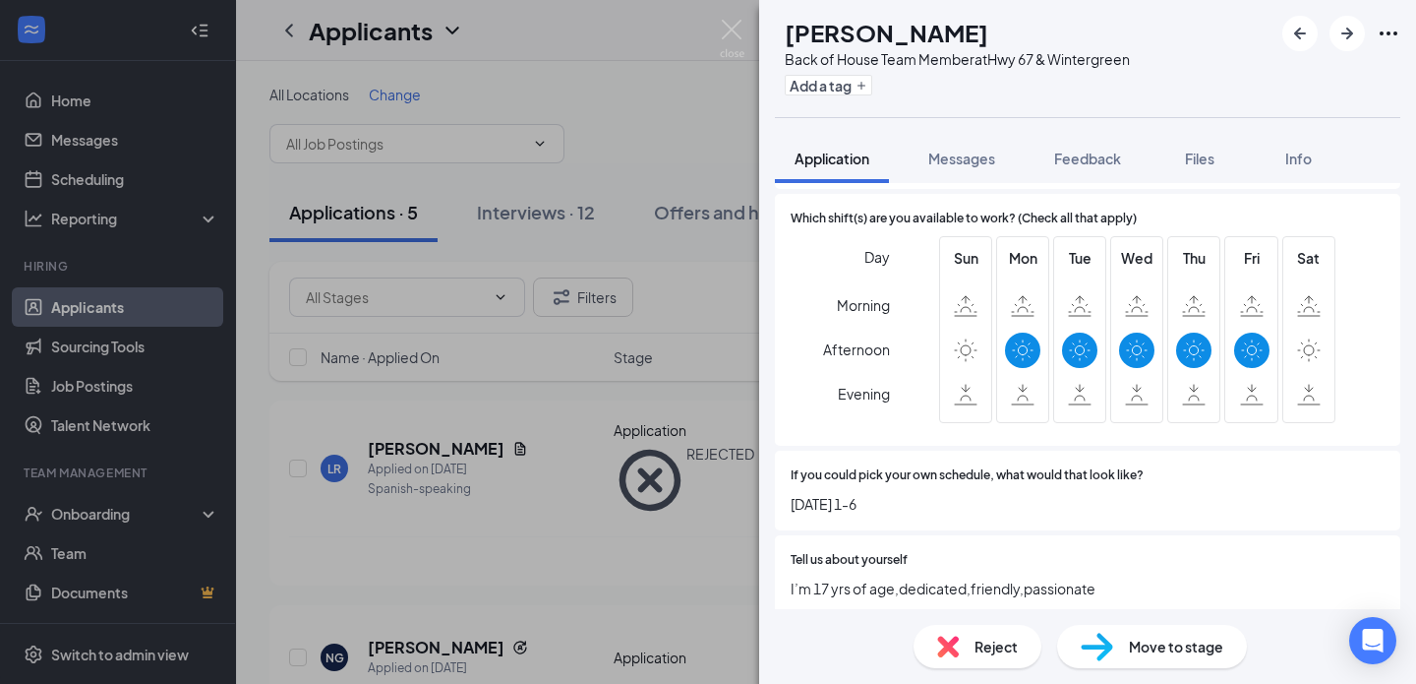
scroll to position [1110, 0]
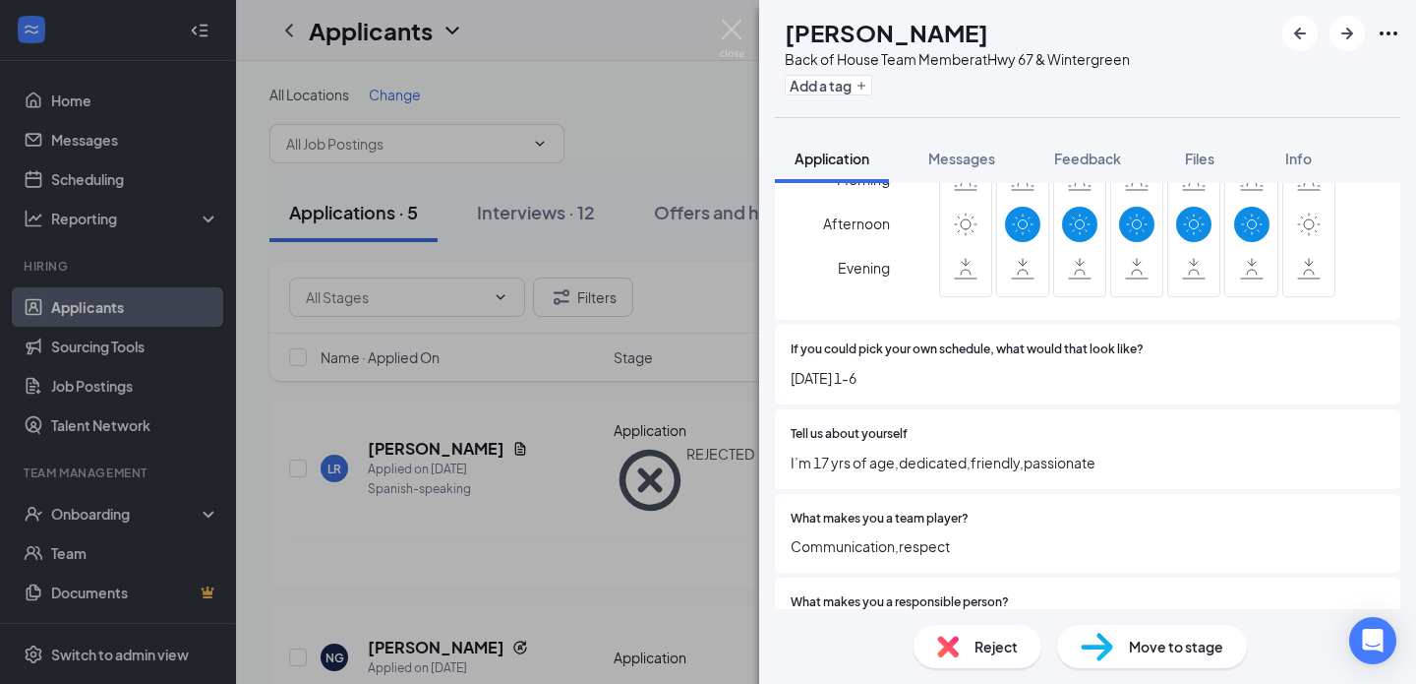
click at [981, 646] on span "Reject" at bounding box center [996, 646] width 43 height 22
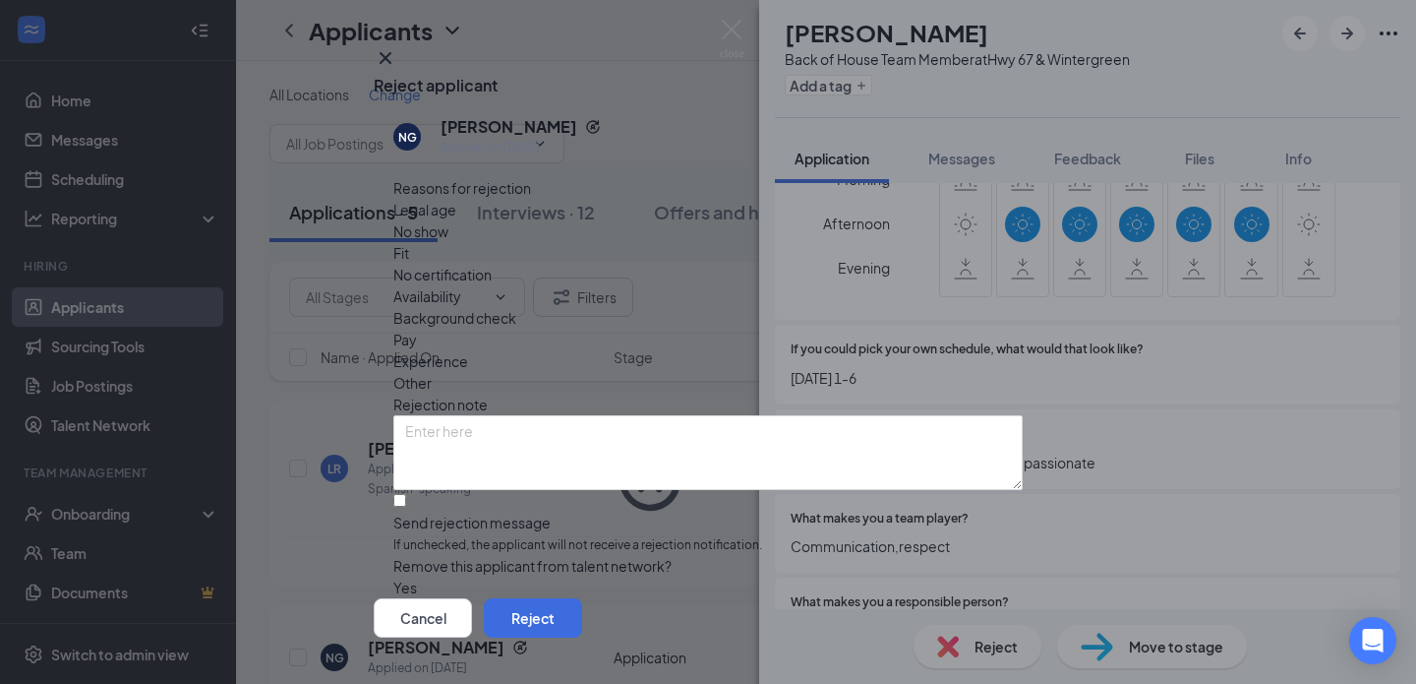
click at [718, 496] on div "Reasons for rejection Legal age No show Fit No certification Availability Backg…" at bounding box center [708, 387] width 630 height 421
click at [718, 493] on div "Reasons for rejection Legal age No show Fit No certification Availability Backg…" at bounding box center [708, 387] width 630 height 421
click at [406, 494] on input "Send rejection message If unchecked, the applicant will not receive a rejection…" at bounding box center [399, 500] width 13 height 13
checkbox input "true"
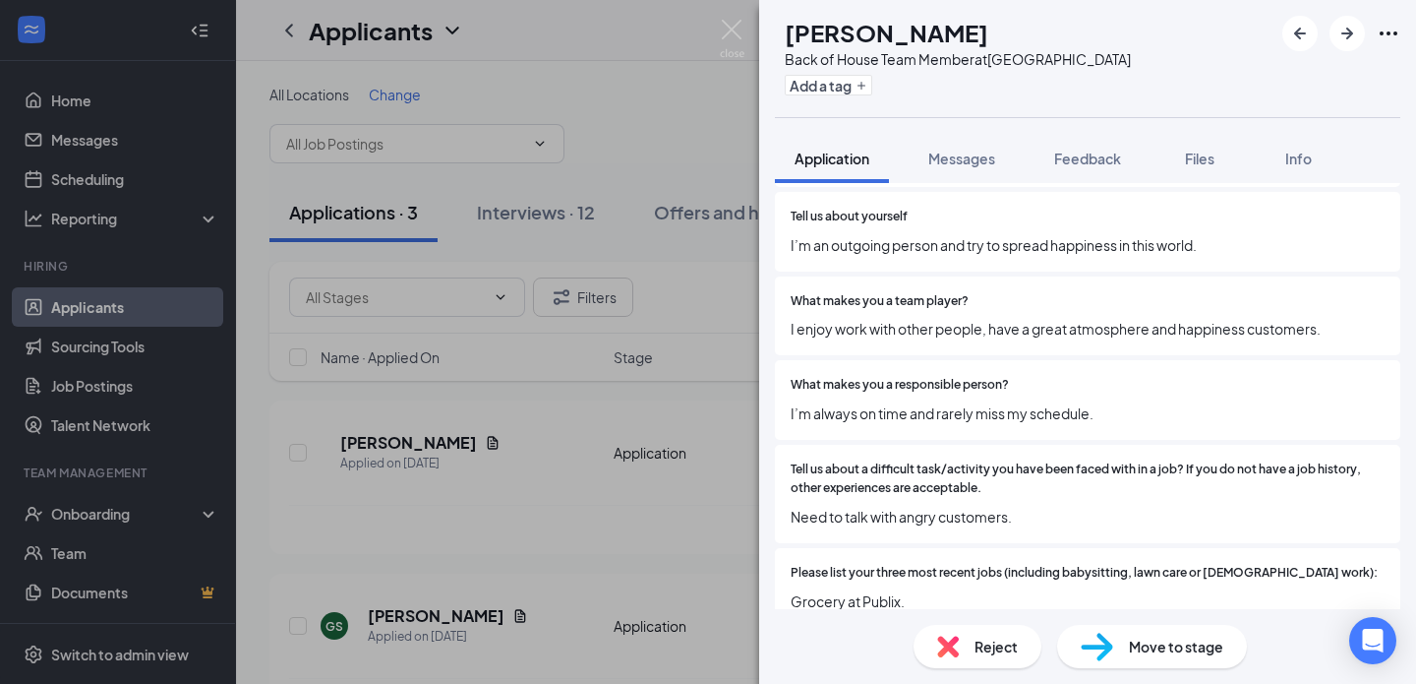
scroll to position [1274, 0]
click at [976, 637] on span "Reject" at bounding box center [996, 646] width 43 height 22
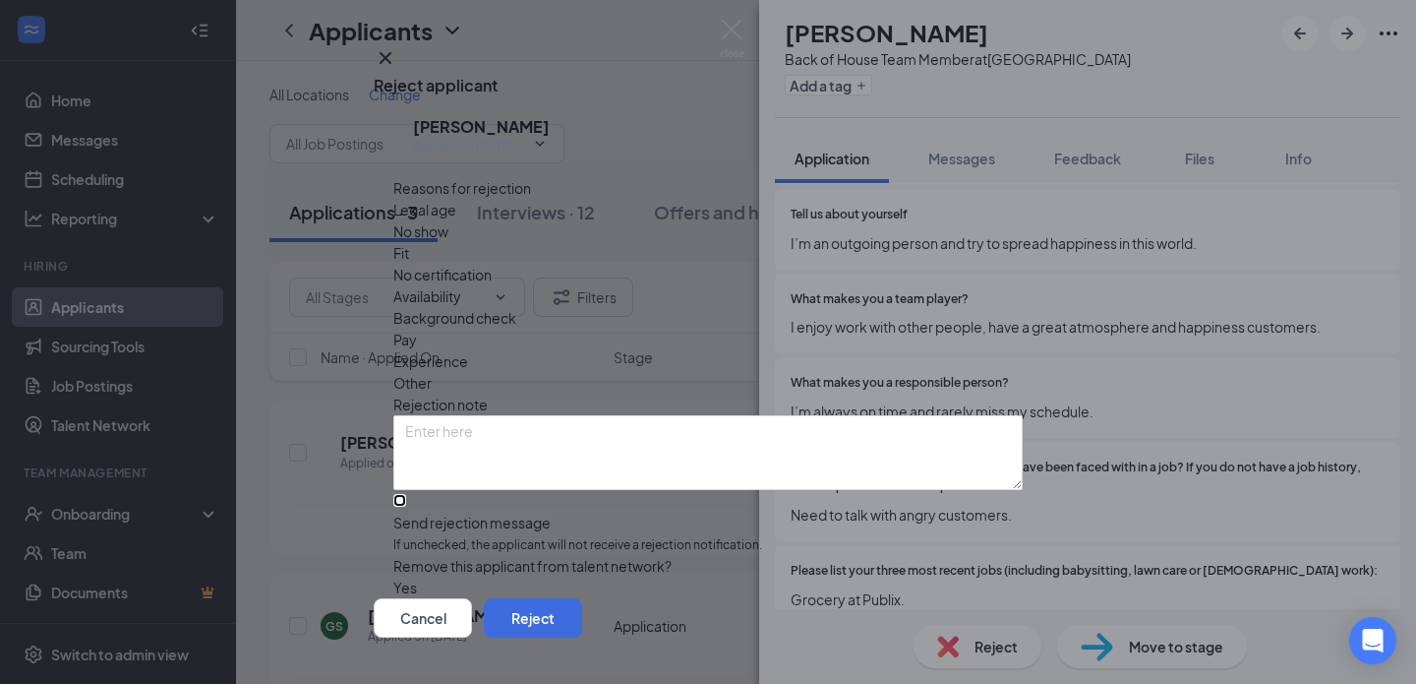
click at [406, 494] on input "Send rejection message If unchecked, the applicant will not receive a rejection…" at bounding box center [399, 500] width 13 height 13
checkbox input "true"
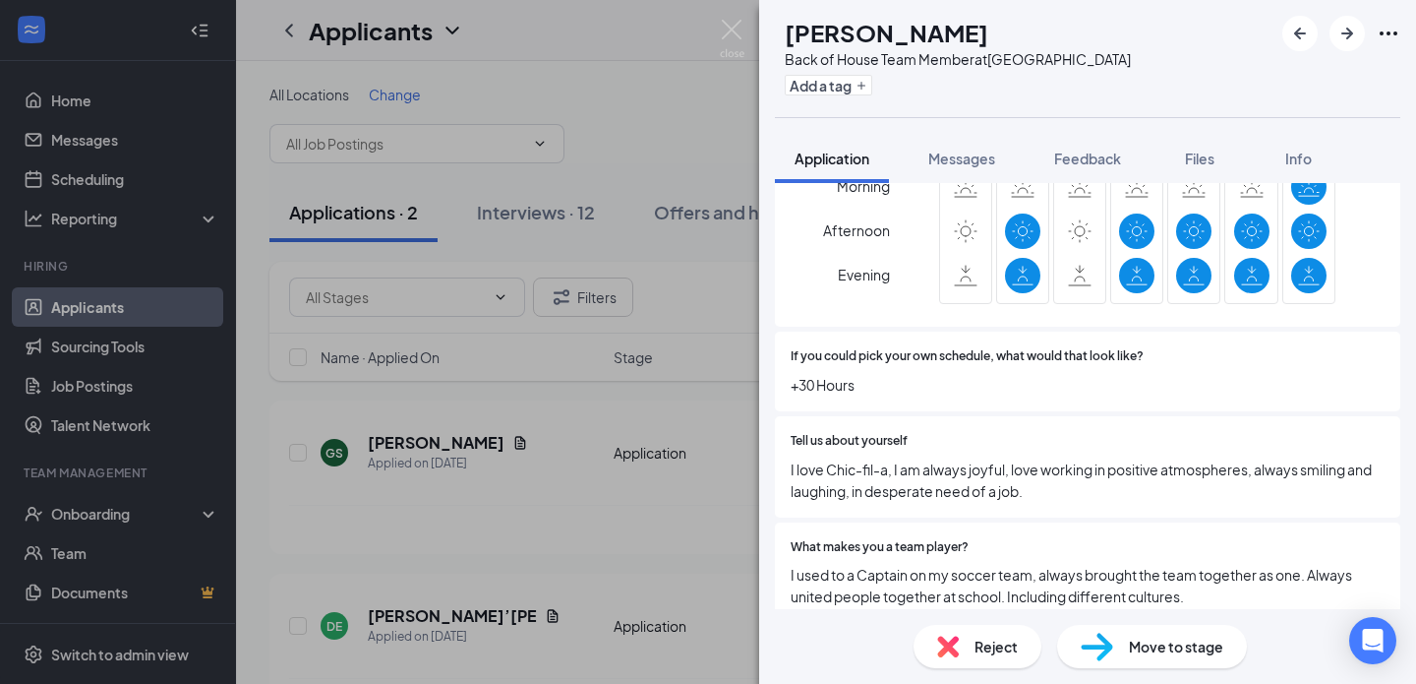
scroll to position [1122, 0]
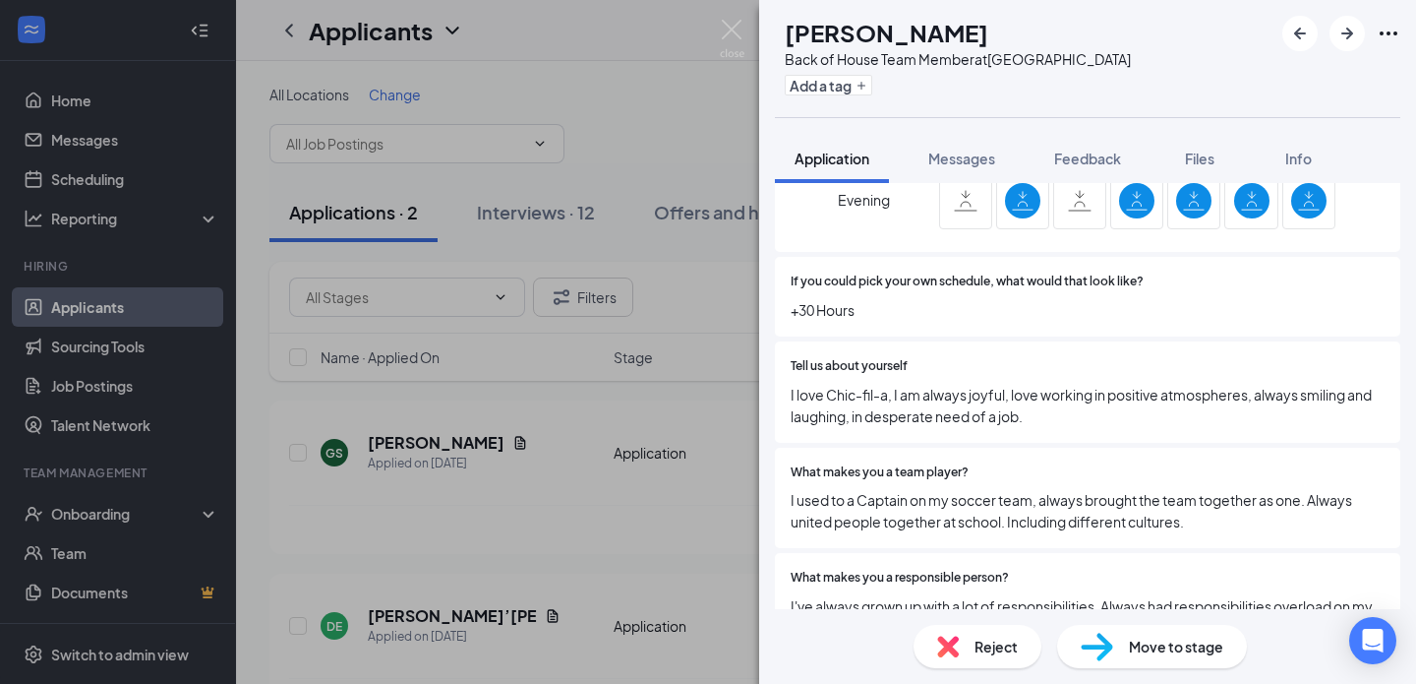
click at [991, 664] on div "Reject" at bounding box center [978, 646] width 128 height 43
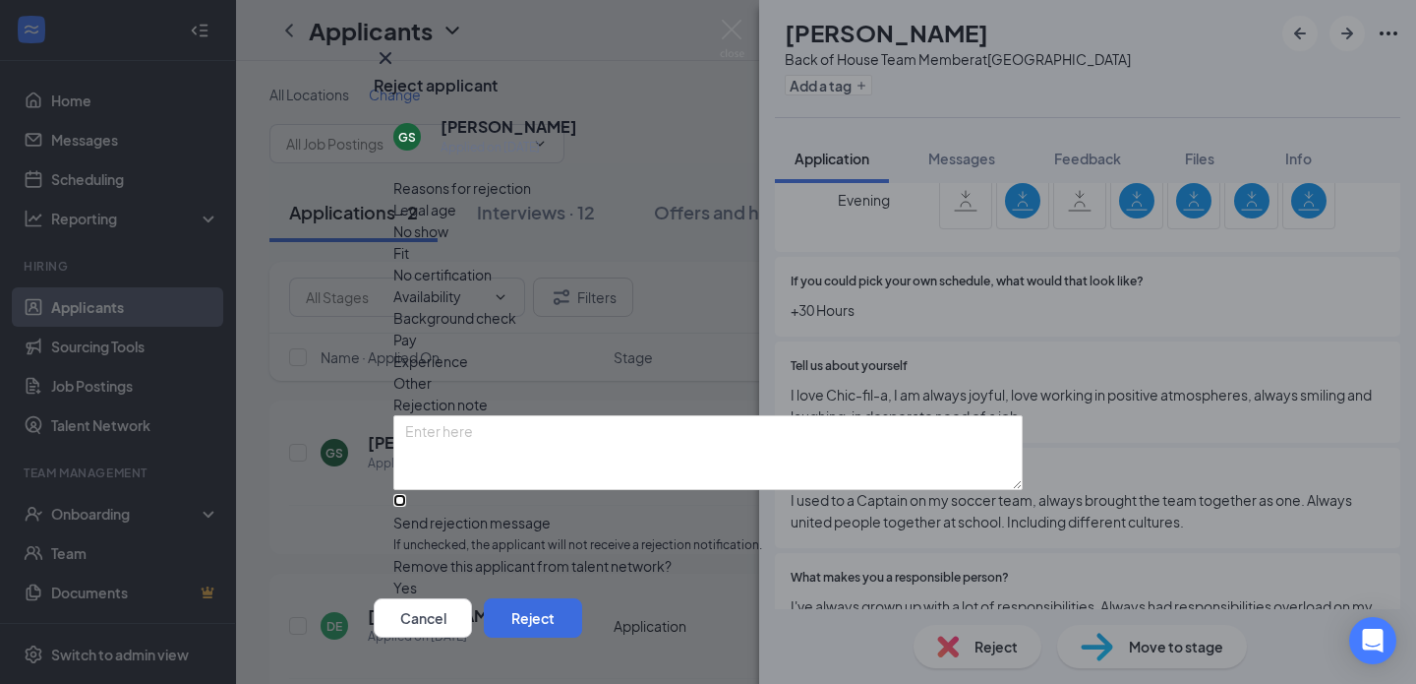
click at [406, 494] on input "Send rejection message If unchecked, the applicant will not receive a rejection…" at bounding box center [399, 500] width 13 height 13
checkbox input "true"
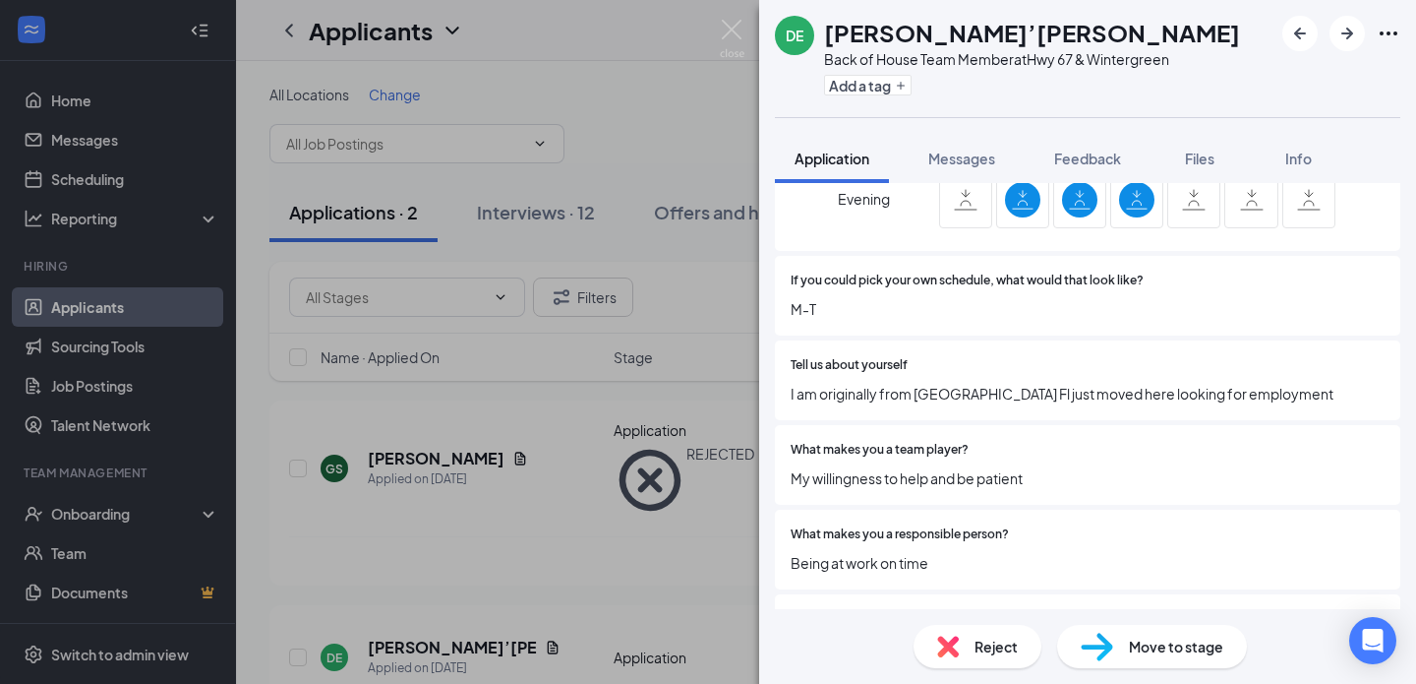
scroll to position [980, 0]
click at [982, 652] on span "Reject" at bounding box center [996, 646] width 43 height 22
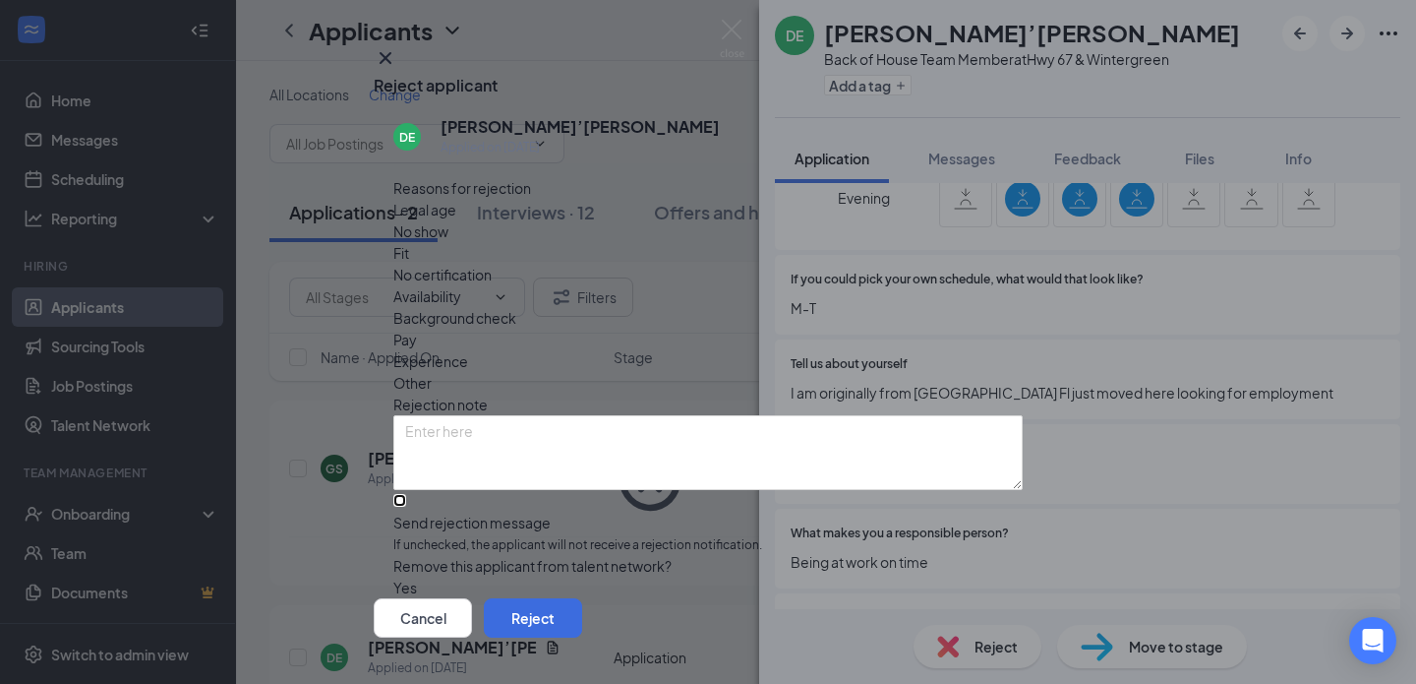
click at [406, 494] on input "Send rejection message If unchecked, the applicant will not receive a rejection…" at bounding box center [399, 500] width 13 height 13
checkbox input "true"
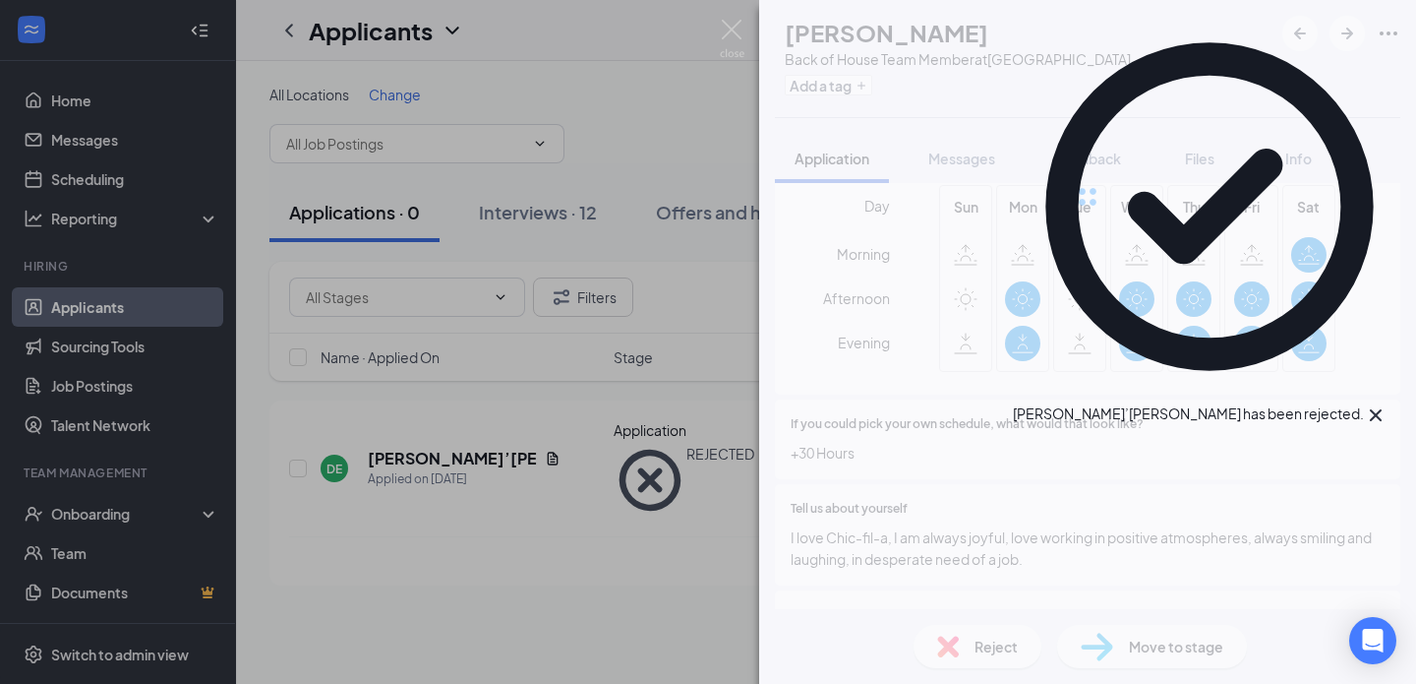
scroll to position [880, 0]
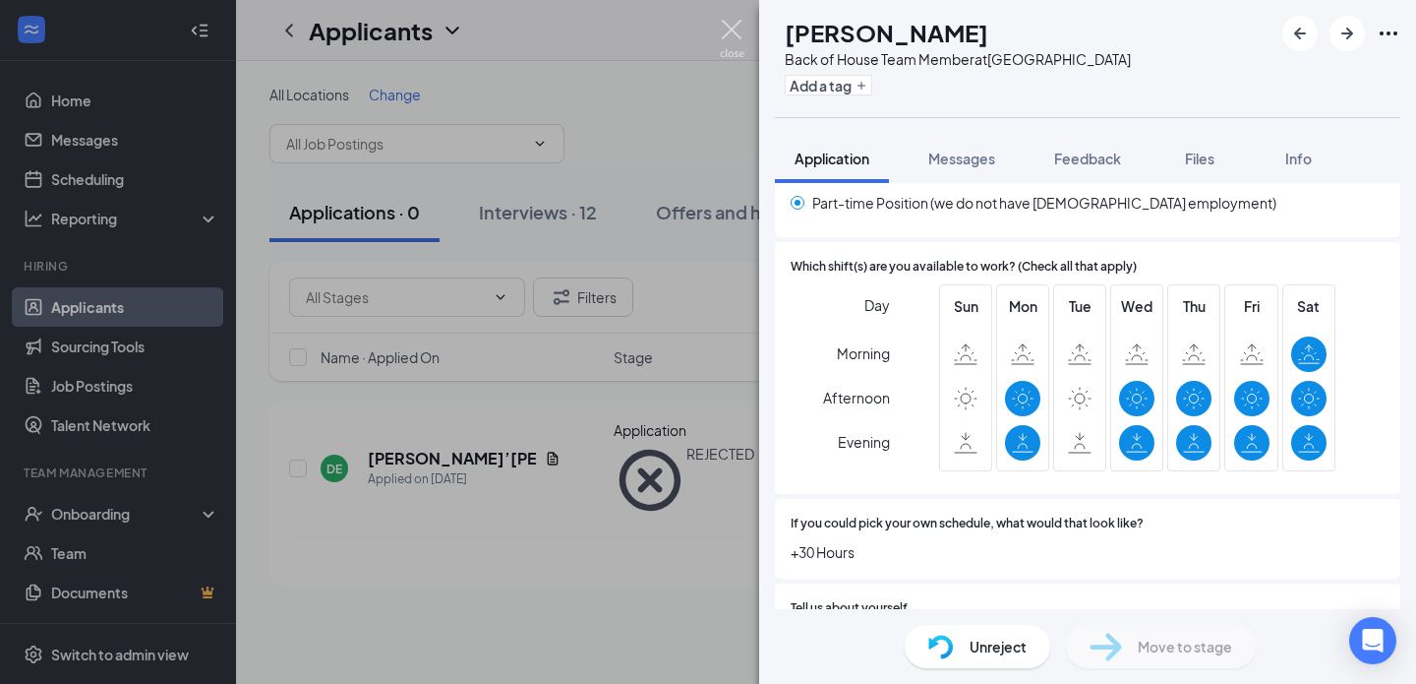
click at [724, 26] on img at bounding box center [732, 39] width 25 height 38
